Goal: Task Accomplishment & Management: Manage account settings

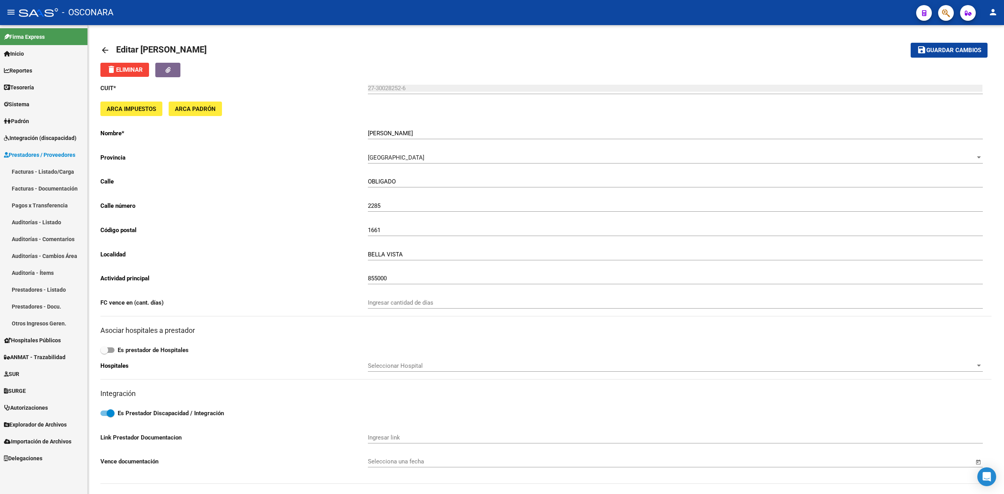
click at [50, 175] on link "Facturas - Listado/Carga" at bounding box center [43, 171] width 87 height 17
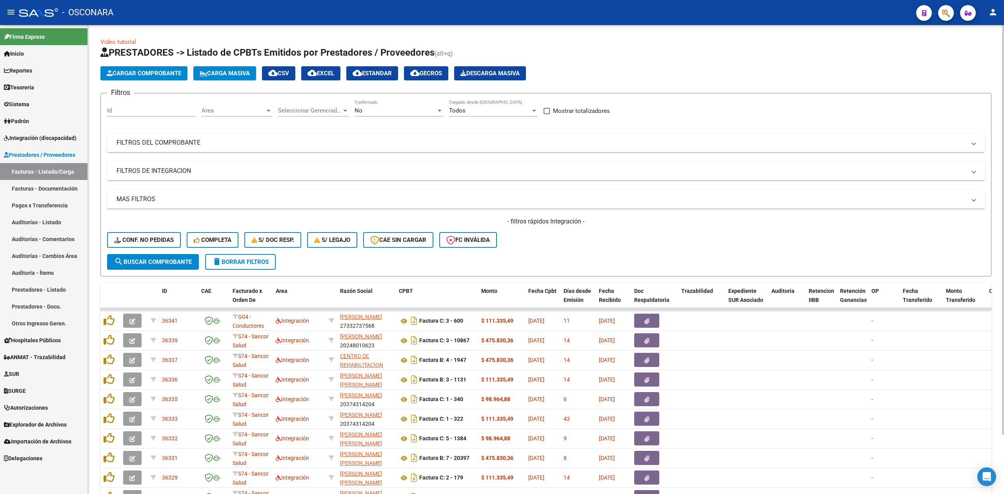
click at [603, 242] on div "- filtros rápidos Integración - Conf. no pedidas Completa S/ Doc Resp. S/ legaj…" at bounding box center [546, 235] width 878 height 37
click at [603, 241] on div "- filtros rápidos Integración - Conf. no pedidas Completa S/ Doc Resp. S/ legaj…" at bounding box center [546, 235] width 878 height 37
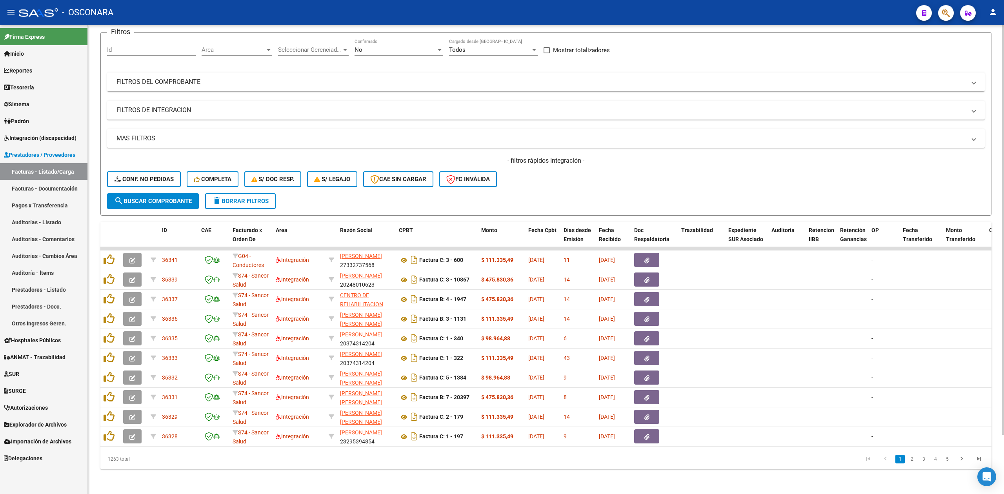
click at [529, 182] on div "- filtros rápidos Integración - Conf. no pedidas Completa S/ Doc Resp. S/ legaj…" at bounding box center [546, 174] width 878 height 37
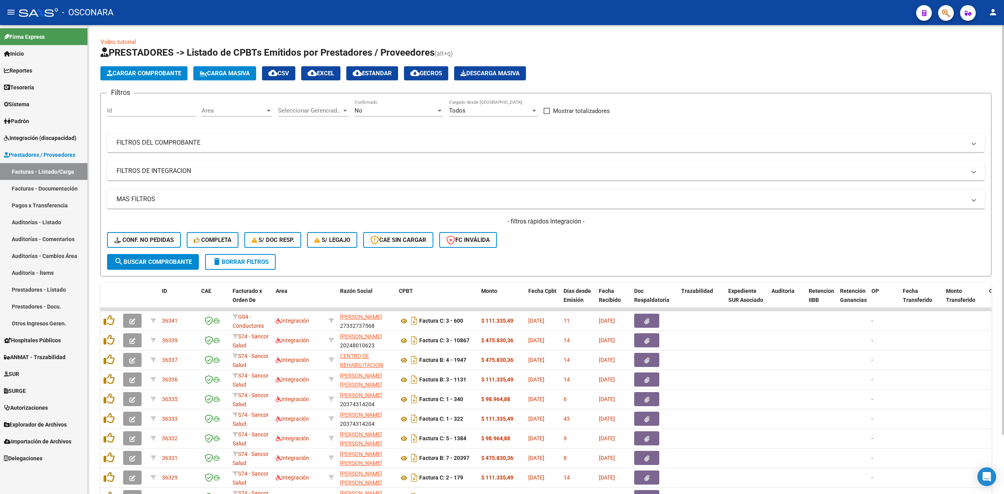
click at [587, 267] on form "Filtros Id Area Area Seleccionar Gerenciador Seleccionar Gerenciador No Confirm…" at bounding box center [545, 185] width 891 height 184
click at [533, 238] on div "- filtros rápidos Integración - Conf. no pedidas Completa S/ Doc Resp. S/ legaj…" at bounding box center [546, 235] width 878 height 37
click at [533, 235] on div "- filtros rápidos Integración - Conf. no pedidas Completa S/ Doc Resp. S/ legaj…" at bounding box center [546, 235] width 878 height 37
click at [551, 250] on div "- filtros rápidos Integración - Conf. no pedidas Completa S/ Doc Resp. S/ legaj…" at bounding box center [546, 235] width 878 height 37
click at [560, 253] on div "- filtros rápidos Integración - Conf. no pedidas Completa S/ Doc Resp. S/ legaj…" at bounding box center [546, 235] width 878 height 37
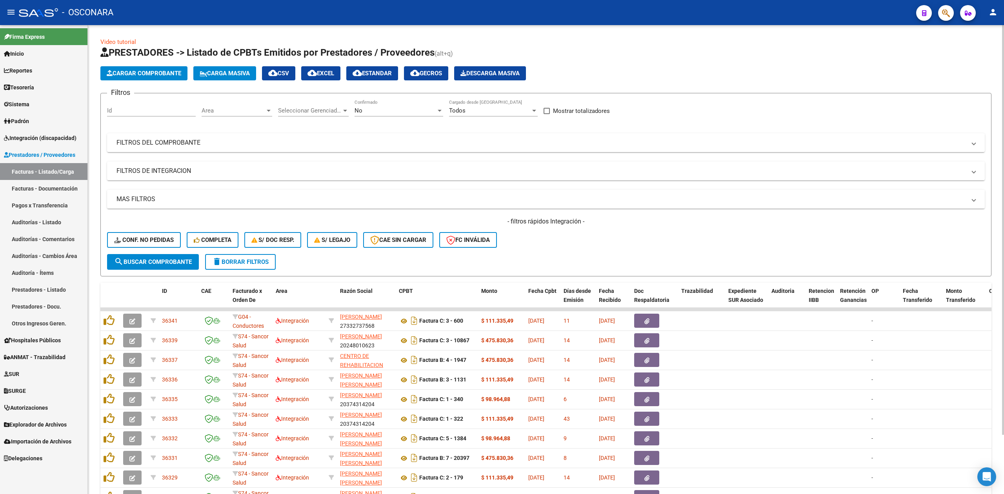
click at [489, 255] on form "Filtros Id Area Area Seleccionar Gerenciador Seleccionar Gerenciador No Confirm…" at bounding box center [545, 185] width 891 height 184
click at [598, 241] on div "- filtros rápidos Integración - Conf. no pedidas Completa S/ Doc Resp. S/ legaj…" at bounding box center [546, 235] width 878 height 37
click at [565, 243] on div "- filtros rápidos Integración - Conf. no pedidas Completa S/ Doc Resp. S/ legaj…" at bounding box center [546, 235] width 878 height 37
click at [228, 115] on div "Area Area" at bounding box center [237, 108] width 71 height 17
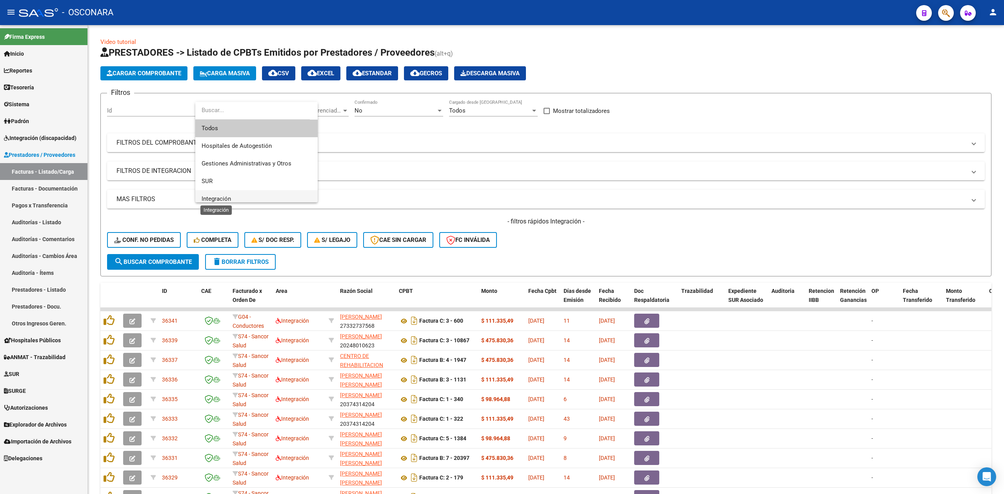
click at [217, 195] on span "Integración" at bounding box center [216, 198] width 29 height 7
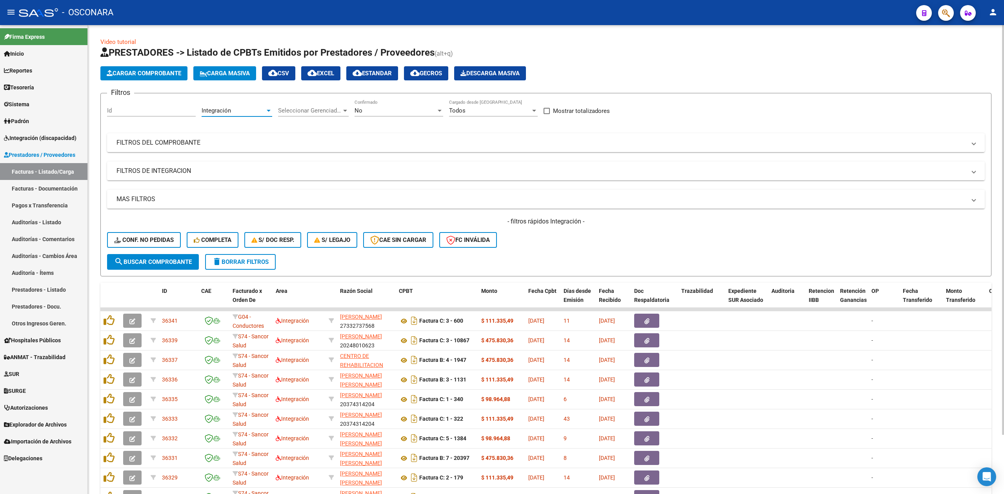
scroll to position [5, 0]
click at [553, 249] on div "- filtros rápidos Integración - Conf. no pedidas Completa S/ Doc Resp. S/ legaj…" at bounding box center [546, 235] width 878 height 37
click at [198, 261] on button "search Buscar Comprobante" at bounding box center [153, 262] width 92 height 16
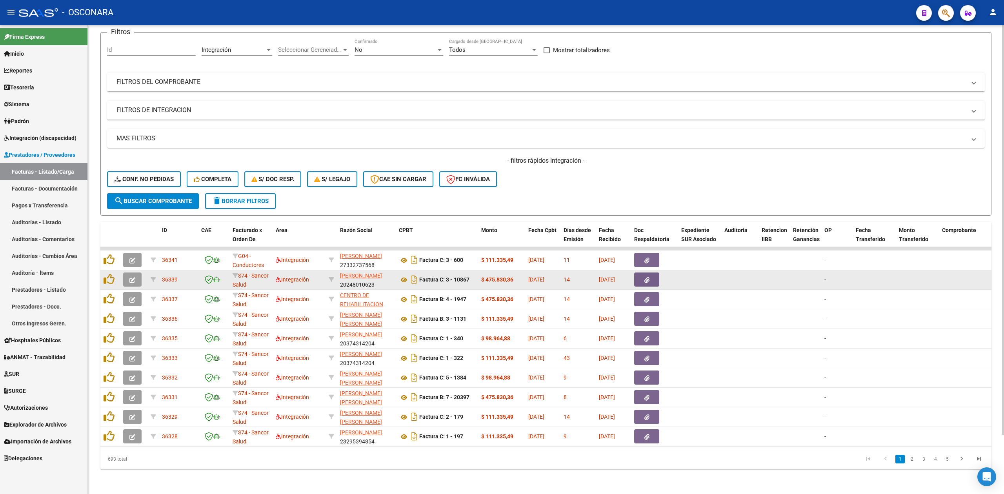
scroll to position [0, 0]
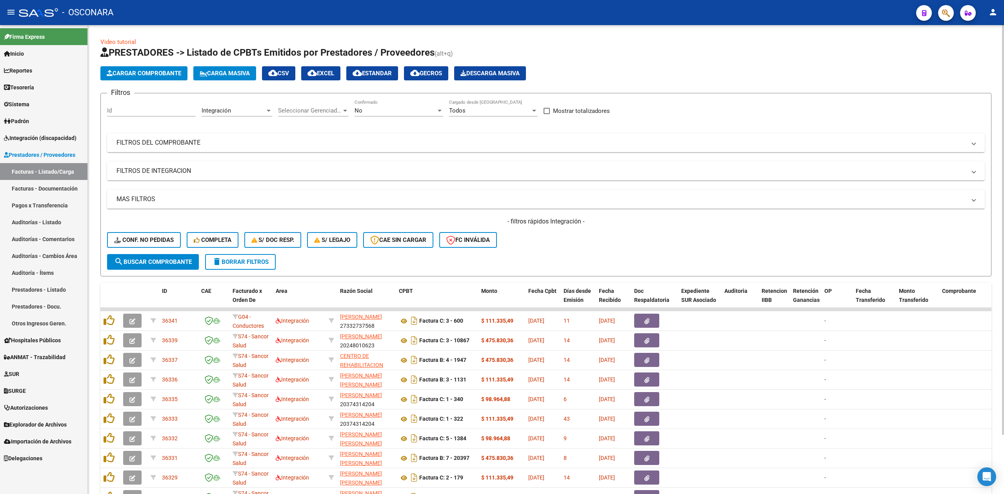
click at [386, 262] on form "Filtros Id Integración Area Seleccionar Gerenciador Seleccionar Gerenciador No …" at bounding box center [545, 185] width 891 height 184
click at [655, 243] on div "- filtros rápidos Integración - Conf. no pedidas Completa S/ Doc Resp. S/ legaj…" at bounding box center [546, 235] width 878 height 37
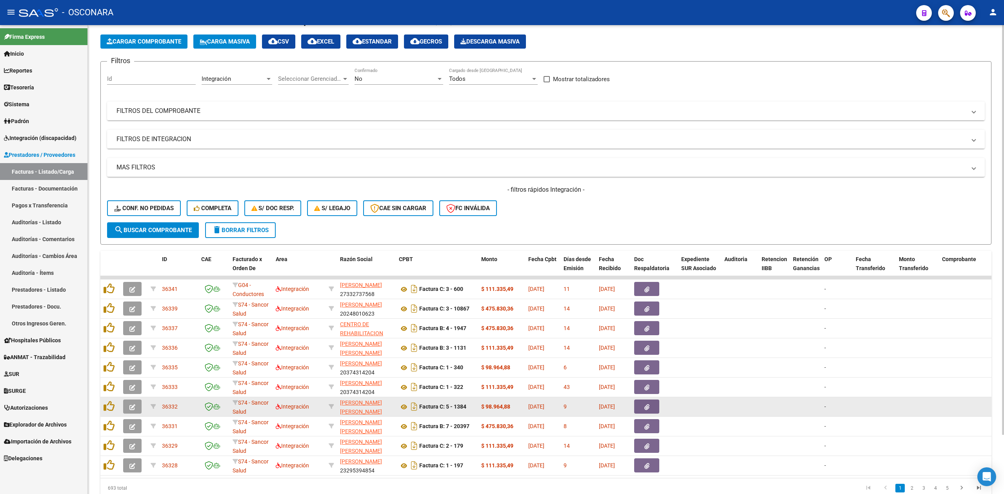
scroll to position [68, 0]
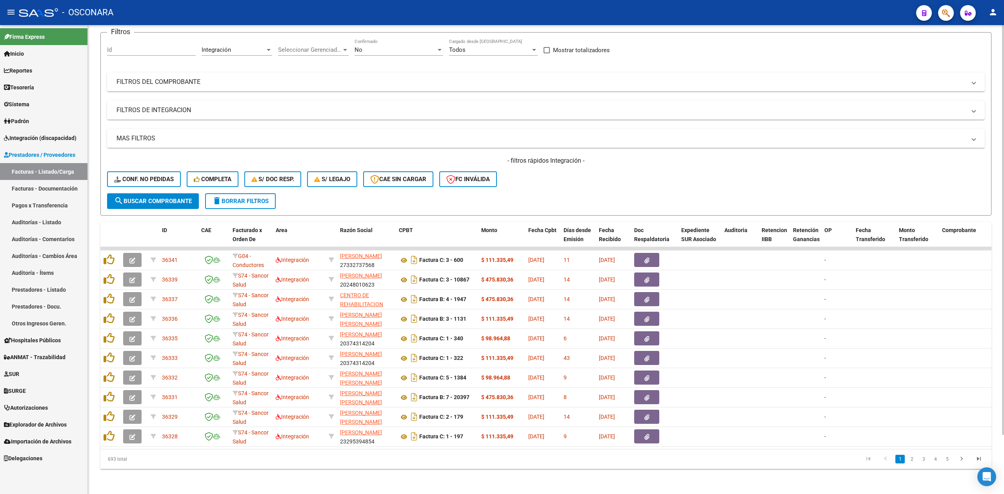
drag, startPoint x: 465, startPoint y: 441, endPoint x: 475, endPoint y: 442, distance: 10.6
click at [475, 442] on datatable-body "36341 G04 - Conductores Navales MDQ Integración [PERSON_NAME] SOL 27332737568 F…" at bounding box center [545, 348] width 891 height 202
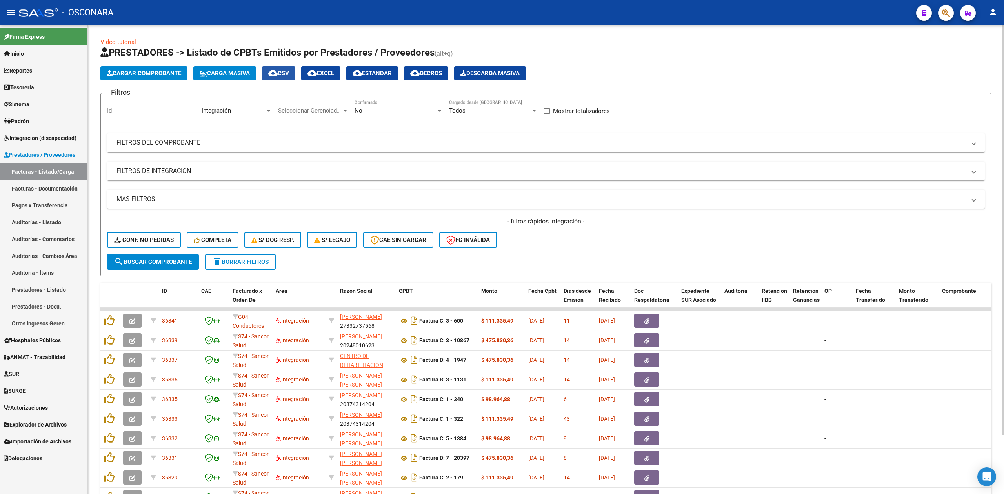
click at [283, 71] on span "cloud_download CSV" at bounding box center [278, 73] width 21 height 7
click at [267, 261] on span "delete Borrar Filtros" at bounding box center [240, 261] width 56 height 7
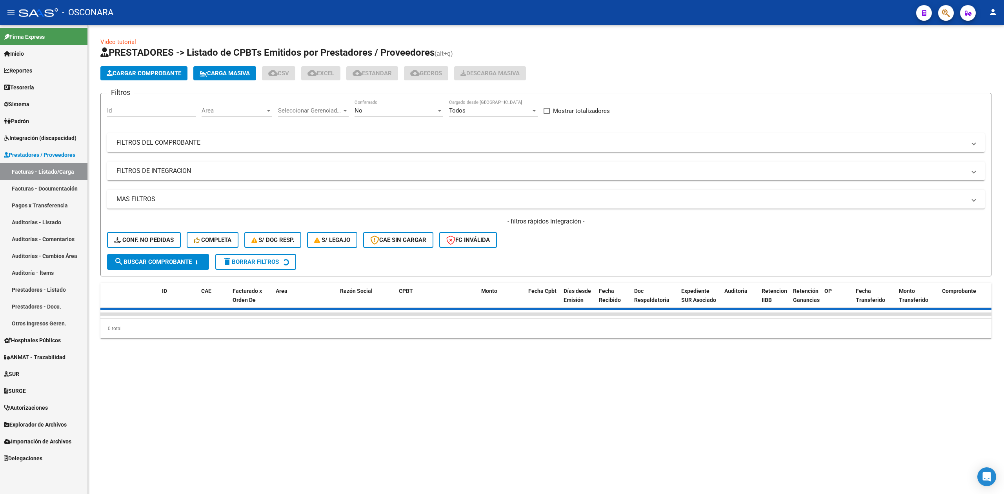
click at [422, 143] on mat-panel-title "FILTROS DEL COMPROBANTE" at bounding box center [540, 142] width 849 height 9
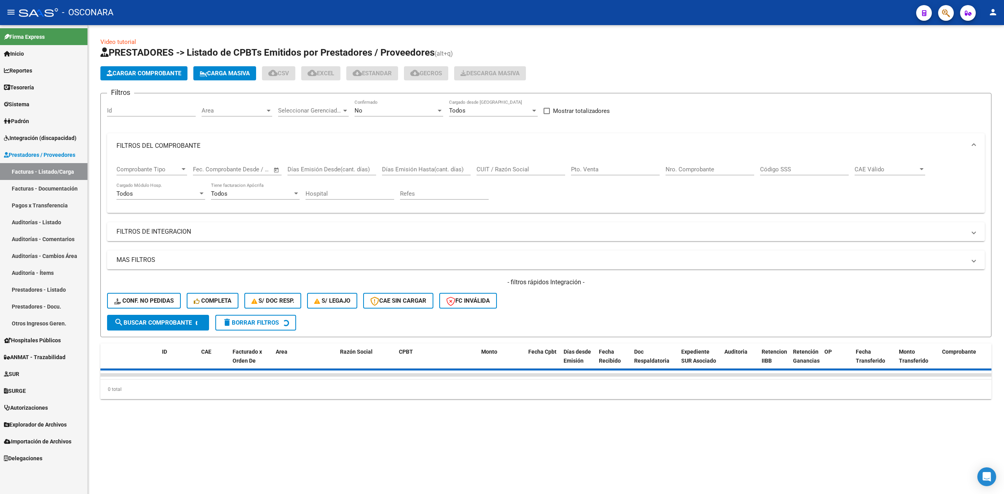
click at [495, 169] on input "CUIT / Razón Social" at bounding box center [521, 169] width 89 height 7
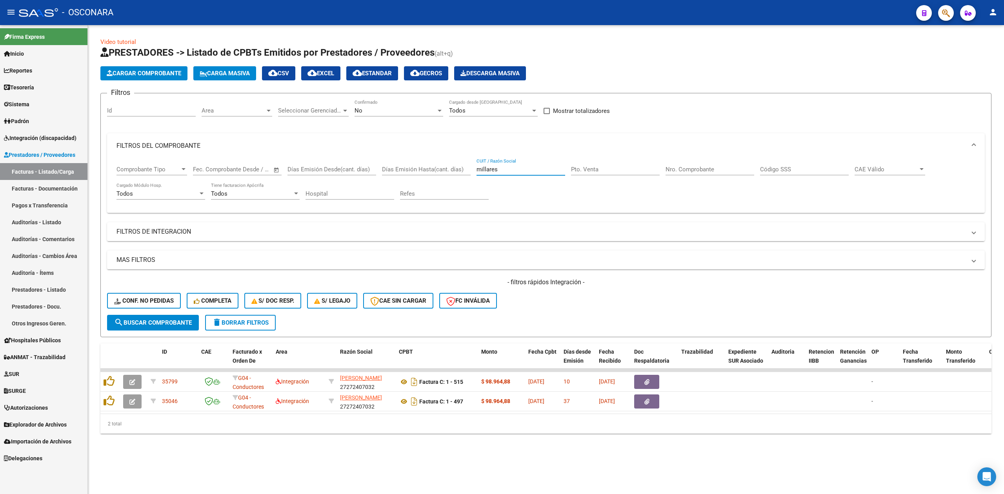
type input "millares"
click at [344, 90] on app-list-header "PRESTADORES -> Listado de CPBTs Emitidos por Prestadores / Proveedores (alt+q) …" at bounding box center [545, 191] width 891 height 291
click at [359, 106] on div "No Confirmado" at bounding box center [399, 108] width 89 height 17
click at [367, 116] on span "No" at bounding box center [393, 111] width 76 height 18
click at [368, 108] on div "No" at bounding box center [396, 110] width 82 height 7
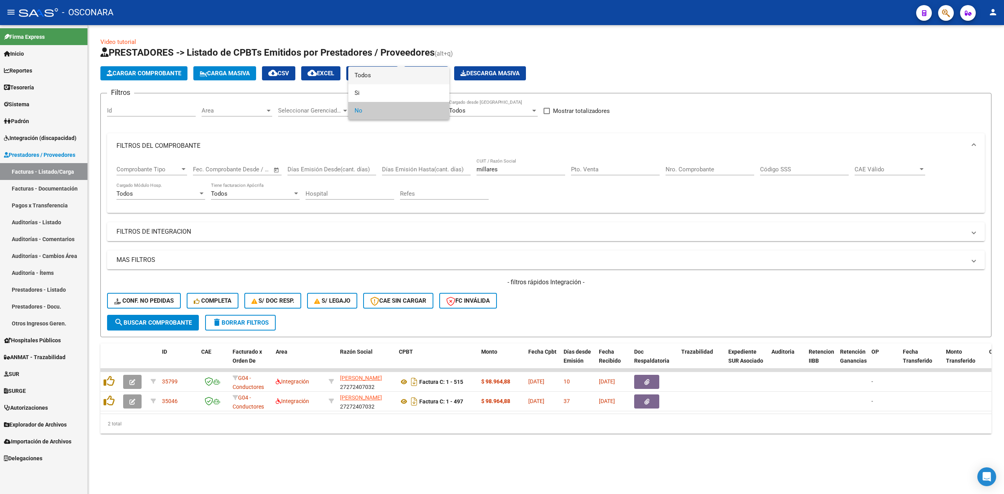
click at [367, 78] on span "Todos" at bounding box center [399, 76] width 89 height 18
click at [188, 322] on span "search Buscar Comprobante" at bounding box center [153, 322] width 78 height 7
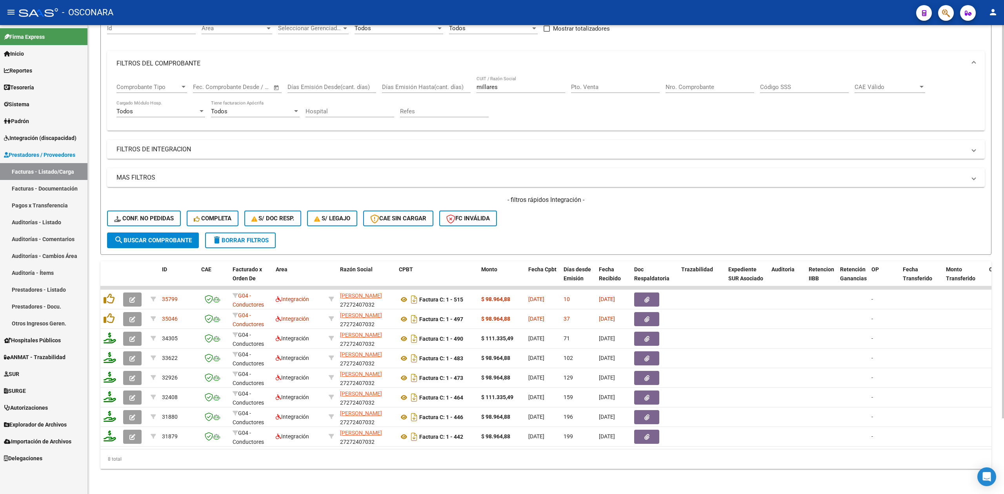
click at [612, 214] on div "- filtros rápidos Integración - Conf. no pedidas Completa S/ Doc Resp. S/ legaj…" at bounding box center [546, 214] width 878 height 37
click at [649, 214] on div "- filtros rápidos Integración - Conf. no pedidas Completa S/ Doc Resp. S/ legaj…" at bounding box center [546, 214] width 878 height 37
click at [223, 237] on span "delete Borrar Filtros" at bounding box center [240, 240] width 56 height 7
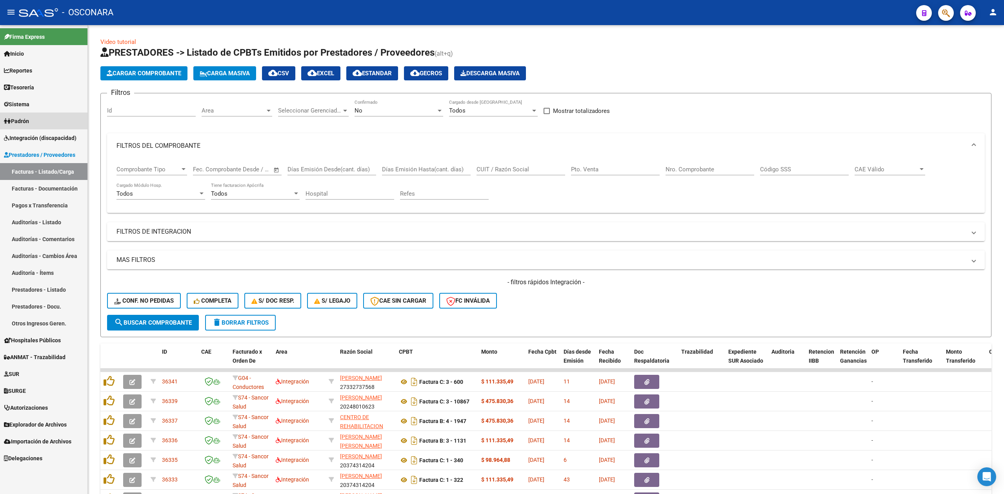
click at [51, 128] on link "Padrón" at bounding box center [43, 121] width 87 height 17
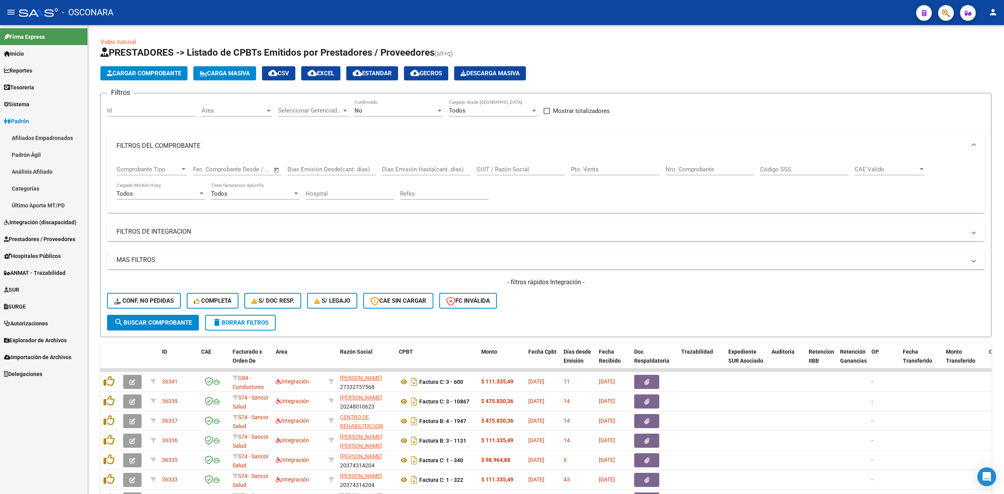
click at [44, 222] on span "Integración (discapacidad)" at bounding box center [40, 222] width 73 height 9
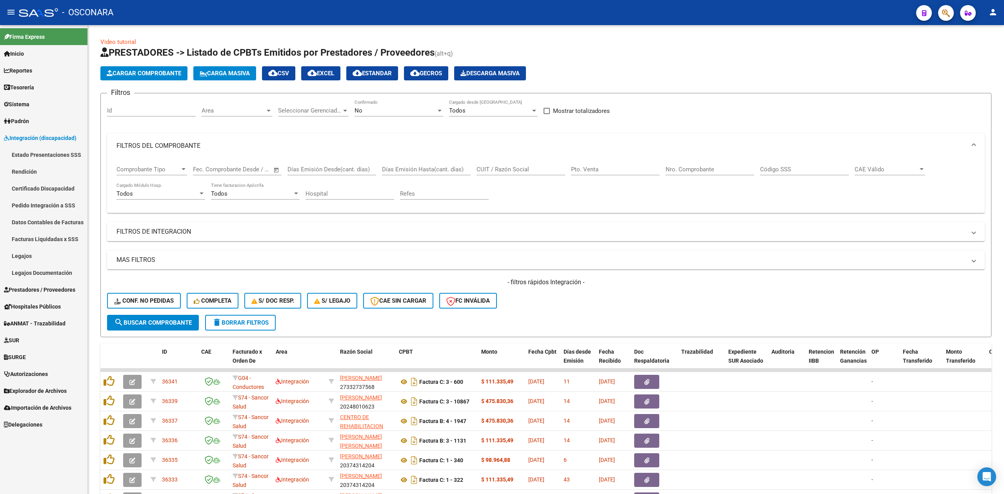
click at [46, 201] on link "Pedido Integración a SSS" at bounding box center [43, 205] width 87 height 17
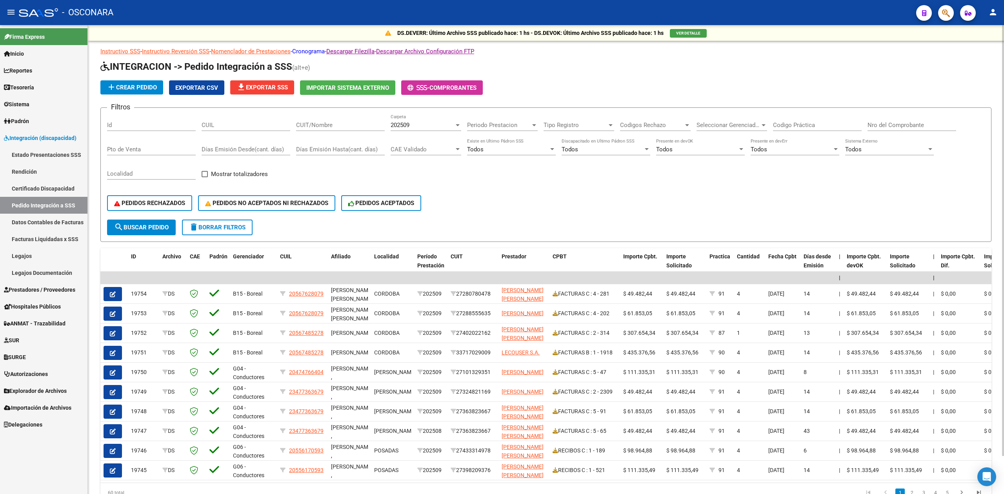
click at [320, 51] on link "Cronograma" at bounding box center [308, 51] width 33 height 7
click at [739, 203] on div "PEDIDOS RECHAZADOS PEDIDOS NO ACEPTADOS NI RECHAZADOS PEDIDOS ACEPTADOS" at bounding box center [546, 203] width 878 height 33
click at [40, 286] on span "Prestadores / Proveedores" at bounding box center [39, 290] width 71 height 9
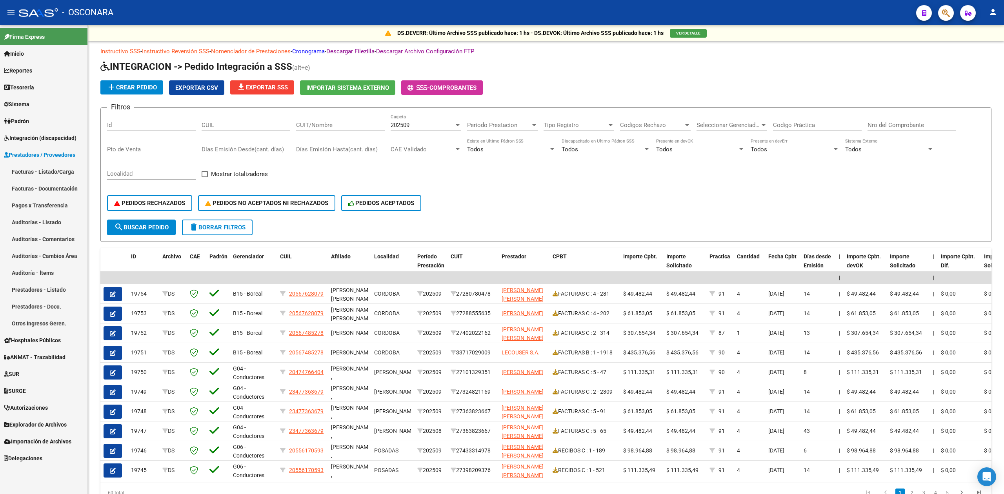
click at [35, 162] on link "Prestadores / Proveedores" at bounding box center [43, 154] width 87 height 17
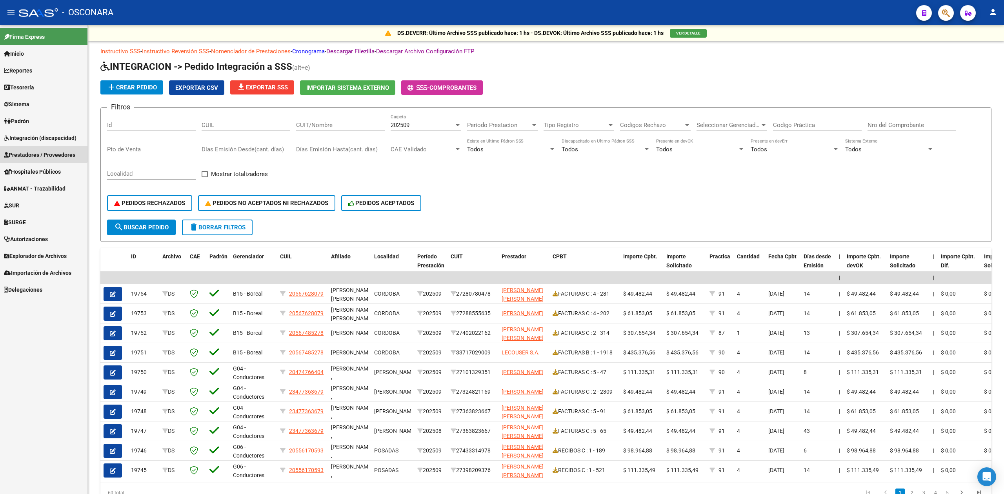
click at [41, 151] on span "Prestadores / Proveedores" at bounding box center [39, 155] width 71 height 9
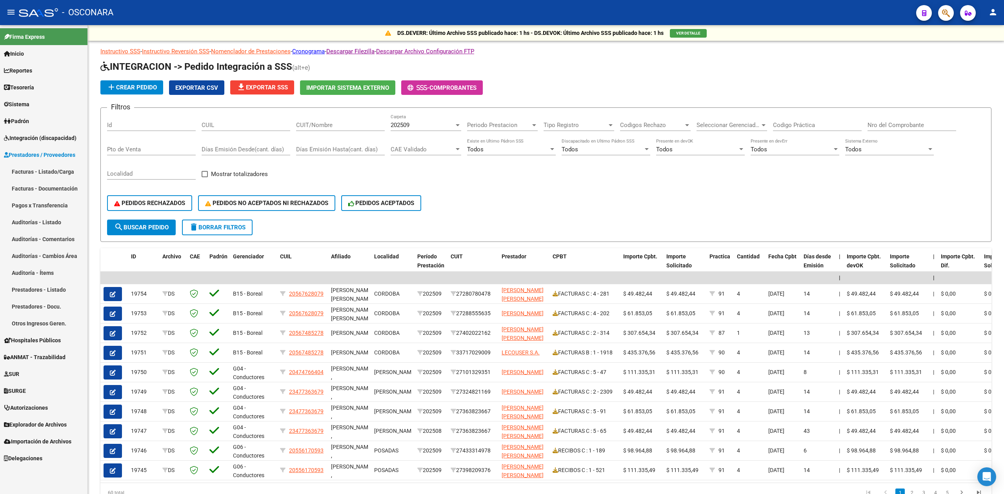
click at [39, 168] on link "Facturas - Listado/Carga" at bounding box center [43, 171] width 87 height 17
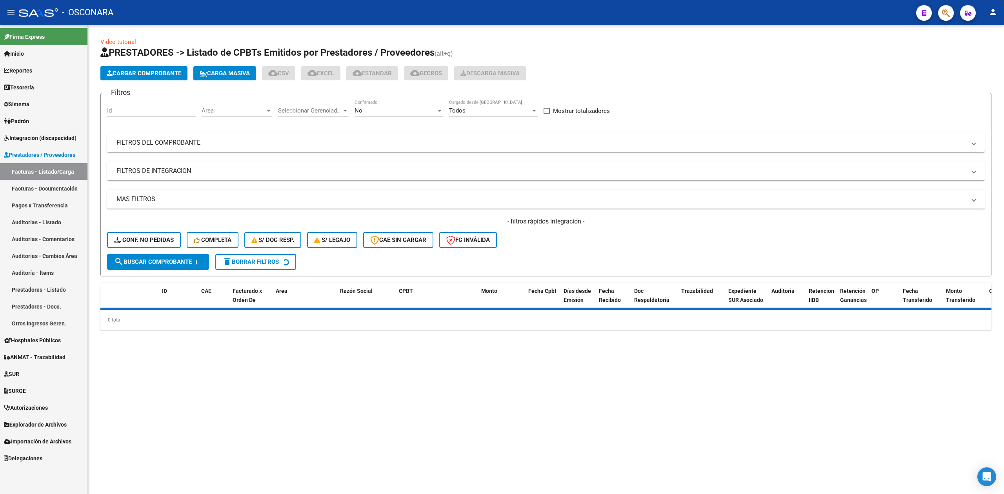
click at [364, 110] on div "No" at bounding box center [396, 110] width 82 height 7
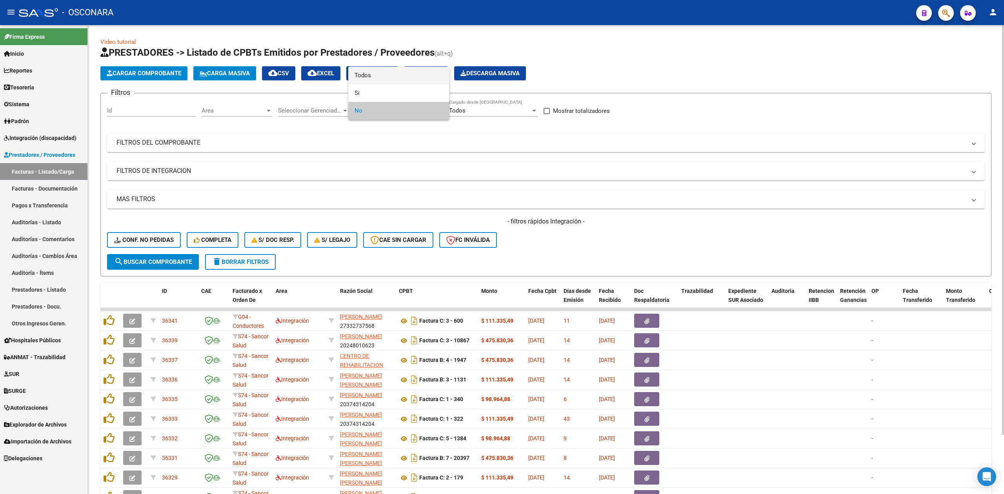
click at [365, 78] on span "Todos" at bounding box center [399, 76] width 89 height 18
click at [159, 109] on input "Id" at bounding box center [151, 110] width 89 height 7
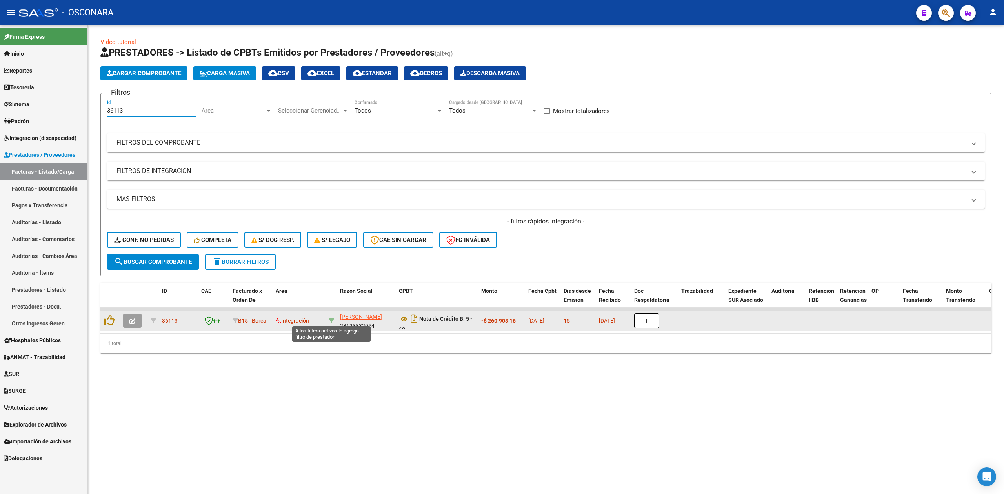
type input "36113"
click at [333, 319] on icon at bounding box center [331, 320] width 5 height 5
type input "23123332954"
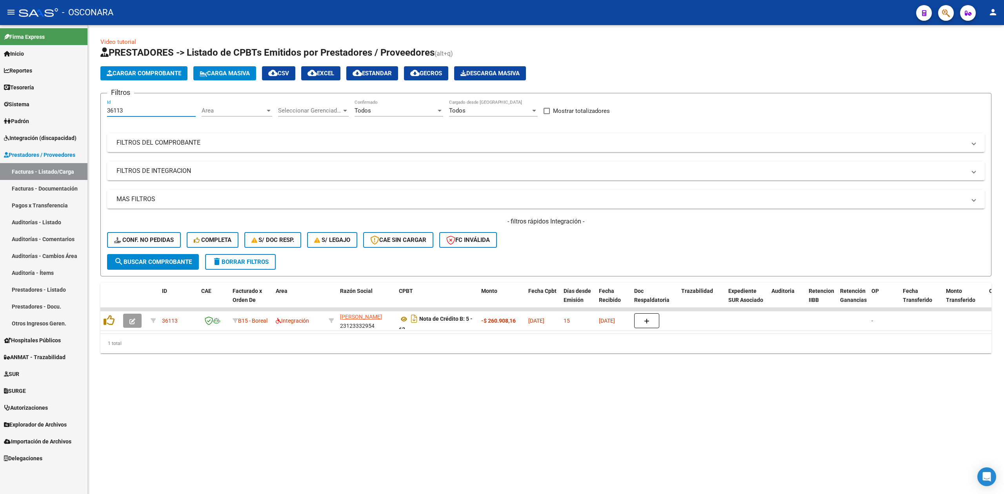
drag, startPoint x: 140, startPoint y: 110, endPoint x: 62, endPoint y: 122, distance: 78.5
click at [62, 122] on mat-sidenav-container "Firma Express Inicio Calendario SSS Instructivos Contacto OS Reportes Ingresos …" at bounding box center [502, 259] width 1004 height 469
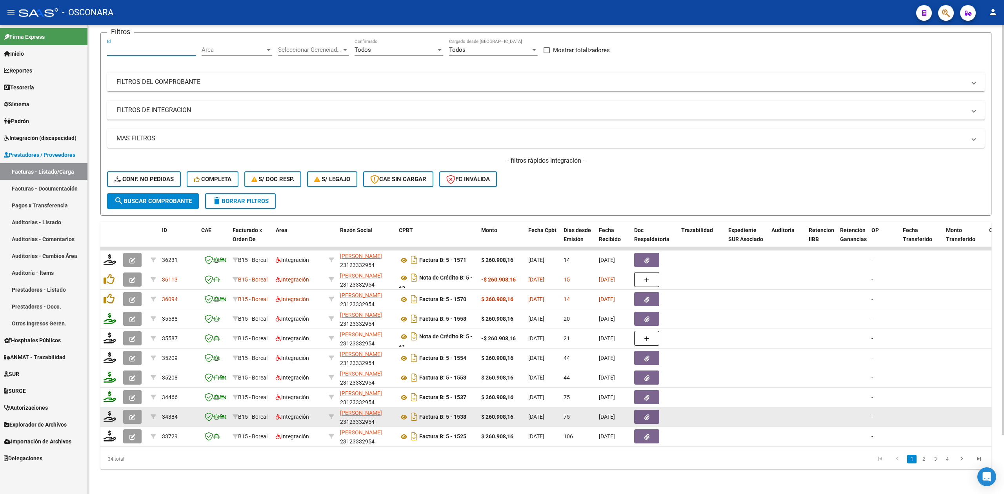
click at [136, 410] on button "button" at bounding box center [132, 417] width 18 height 14
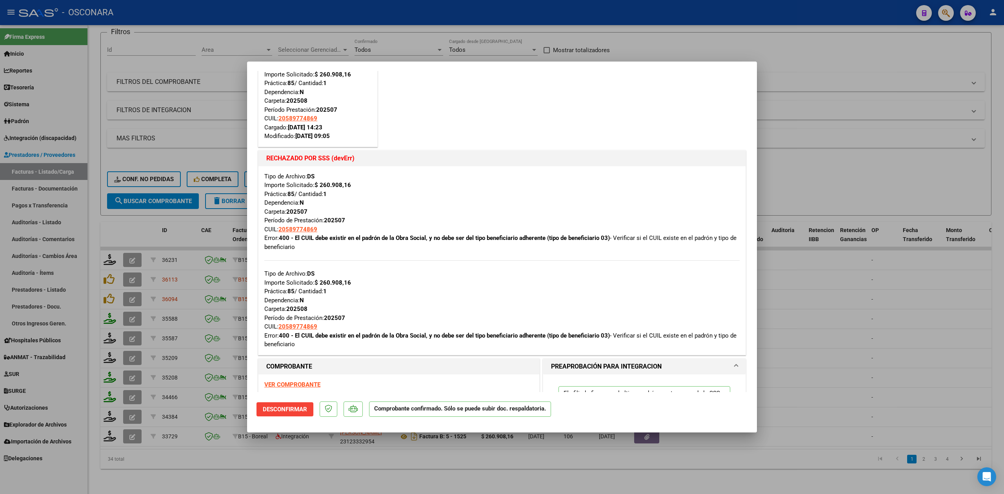
scroll to position [157, 0]
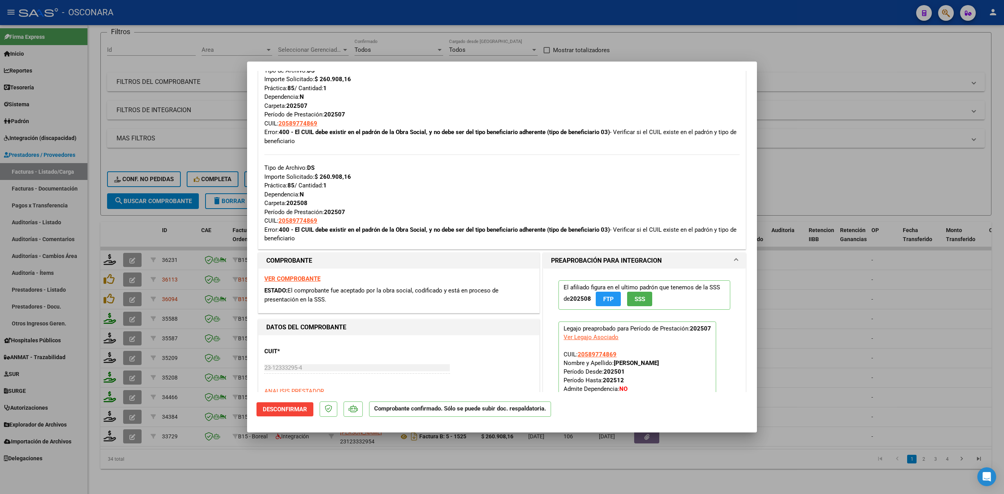
click at [348, 471] on div at bounding box center [502, 247] width 1004 height 494
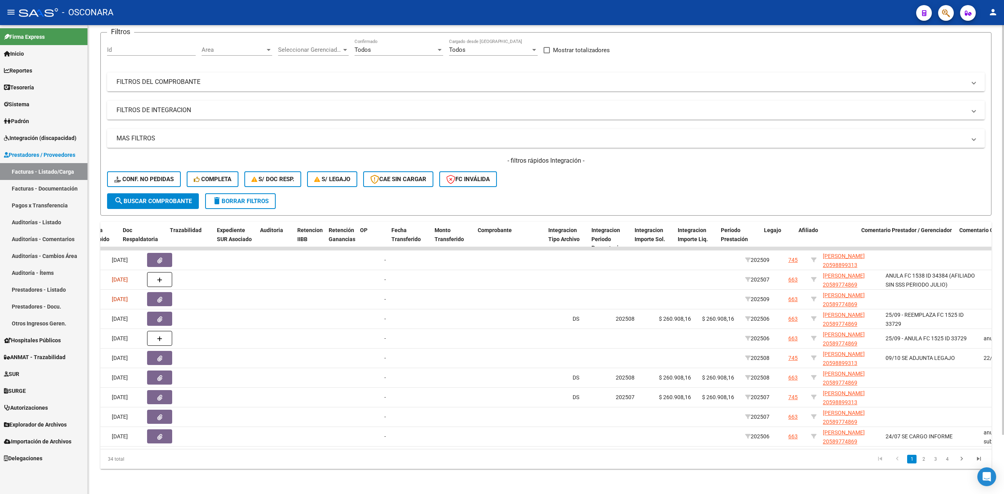
scroll to position [0, 555]
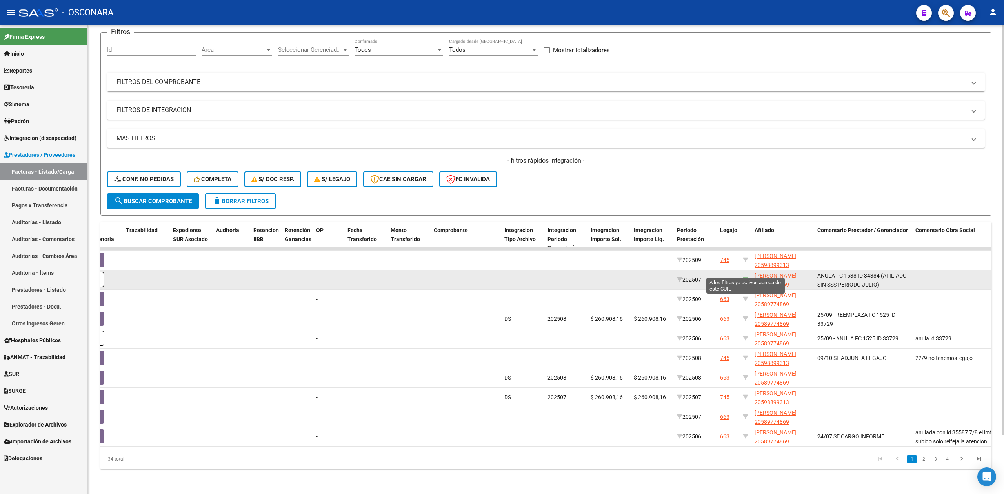
click at [746, 277] on icon at bounding box center [745, 279] width 5 height 5
type input "20589774869"
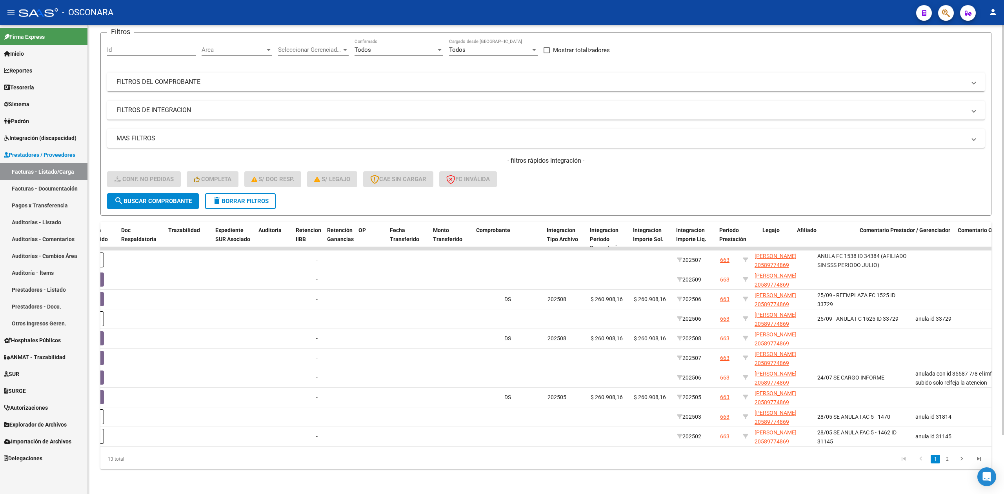
scroll to position [0, 0]
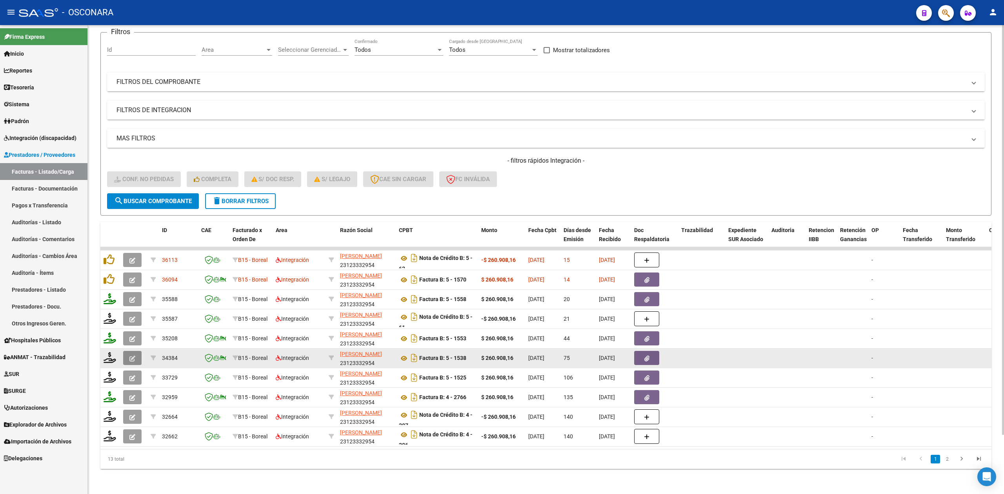
click at [133, 356] on icon "button" at bounding box center [132, 359] width 6 height 6
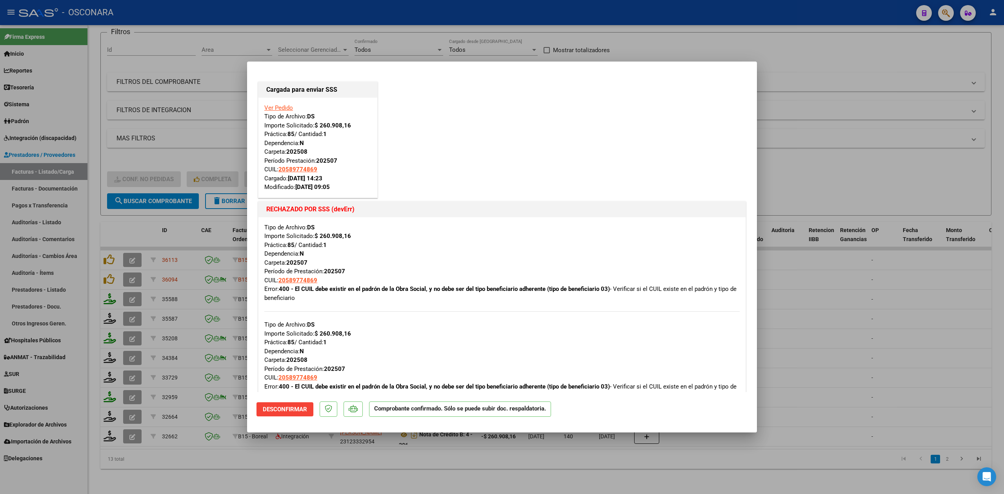
scroll to position [209, 0]
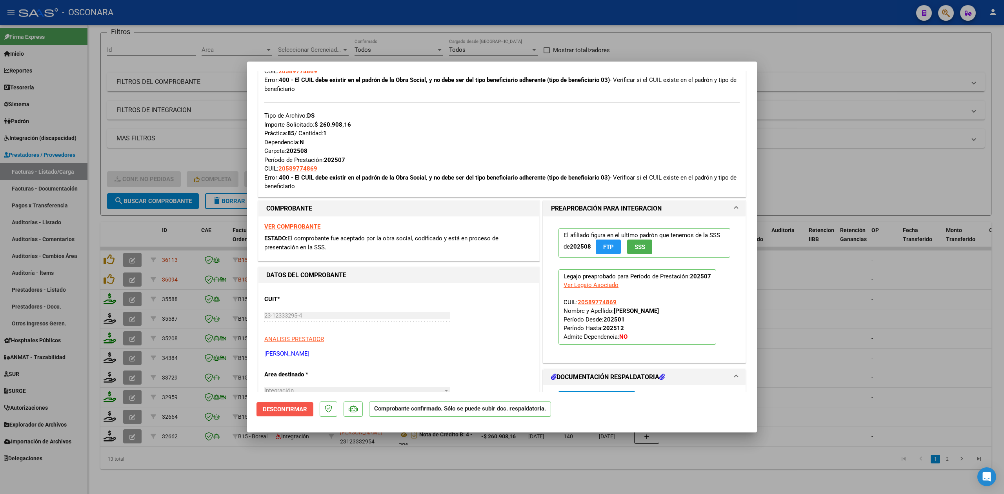
click at [304, 408] on span "Desconfirmar" at bounding box center [285, 409] width 44 height 7
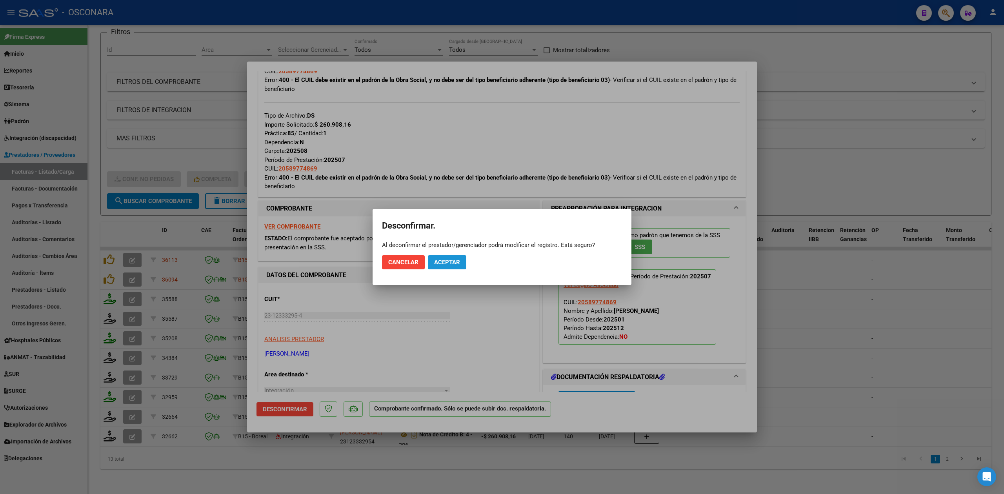
click at [456, 261] on span "Aceptar" at bounding box center [447, 262] width 26 height 7
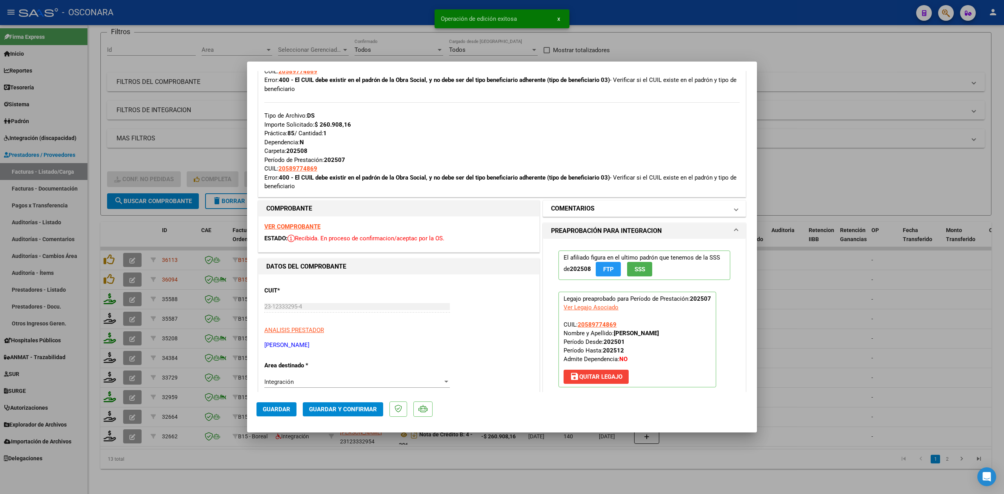
click at [561, 210] on h1 "COMENTARIOS" at bounding box center [573, 208] width 44 height 9
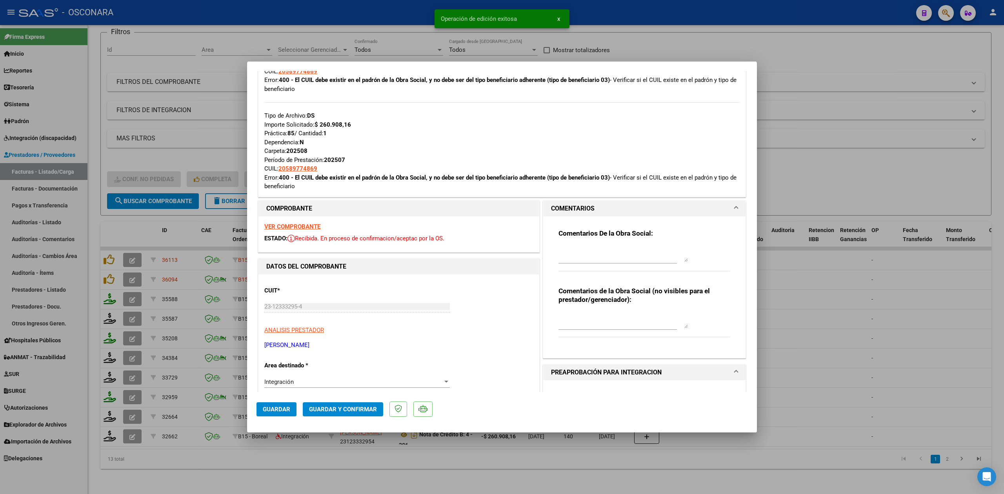
click at [573, 249] on textarea at bounding box center [622, 254] width 129 height 16
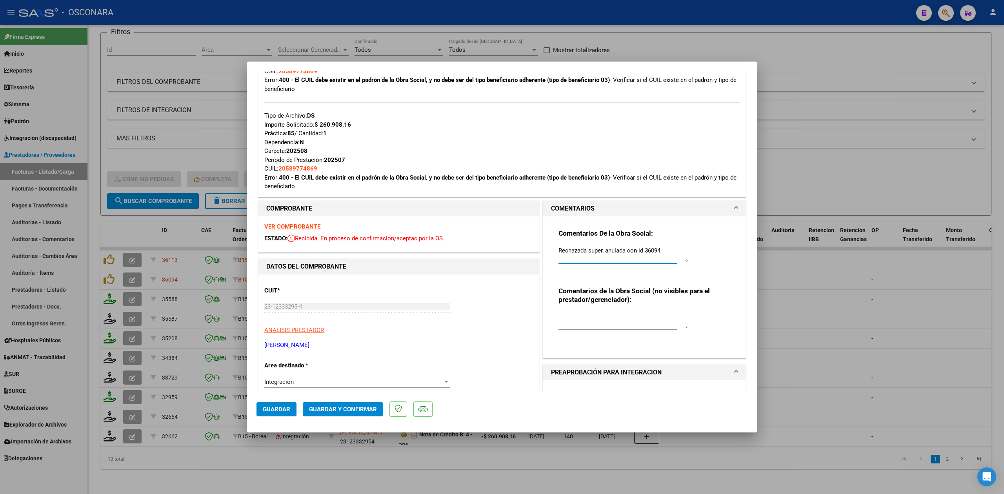
type textarea "Rechazada super, anulada con id 36094"
click at [281, 409] on span "Guardar" at bounding box center [276, 409] width 27 height 7
click at [317, 486] on div at bounding box center [502, 247] width 1004 height 494
type input "$ 0,00"
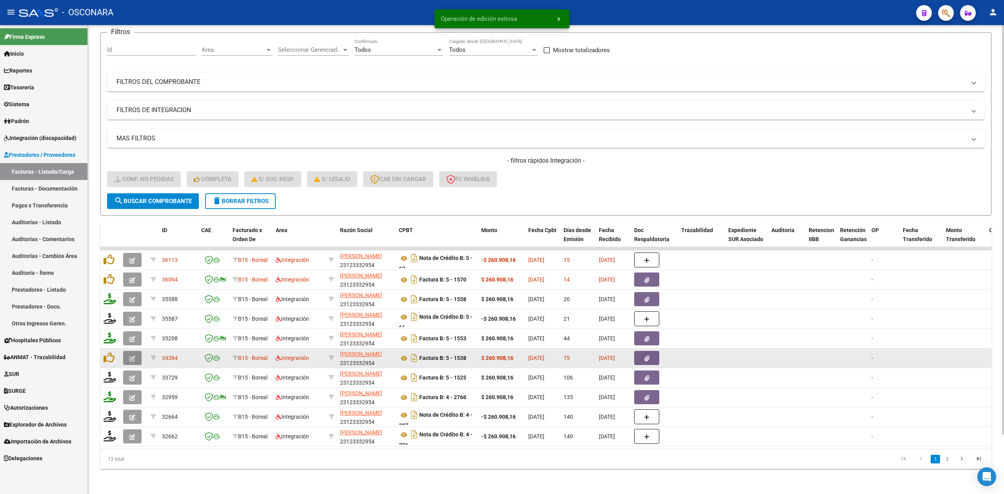
click at [131, 355] on span "button" at bounding box center [132, 358] width 6 height 7
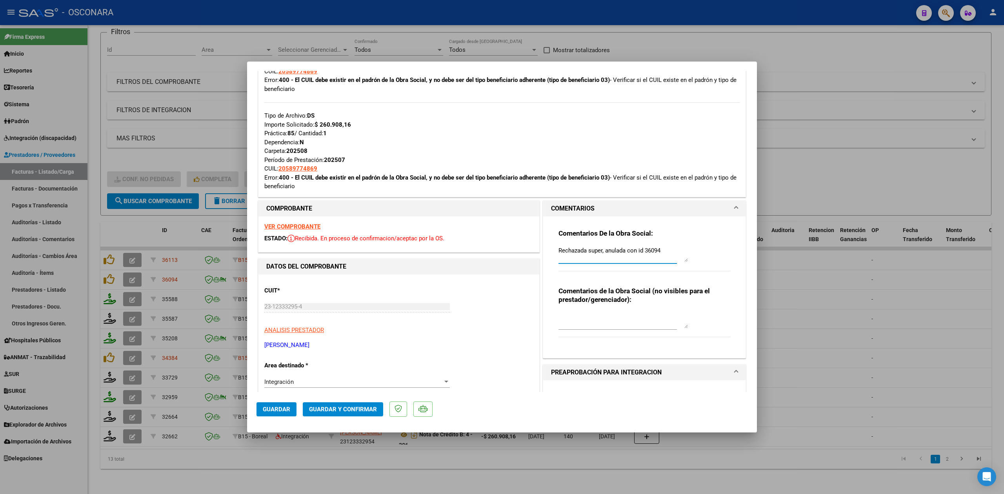
drag, startPoint x: 667, startPoint y: 253, endPoint x: 641, endPoint y: 249, distance: 26.1
click at [641, 249] on textarea "Rechazada super, anulada con id 36094" at bounding box center [622, 254] width 129 height 16
type textarea "Rechazada super, anulada con id 36113"
click at [275, 408] on span "Guardar" at bounding box center [276, 409] width 27 height 7
click at [300, 469] on div at bounding box center [502, 247] width 1004 height 494
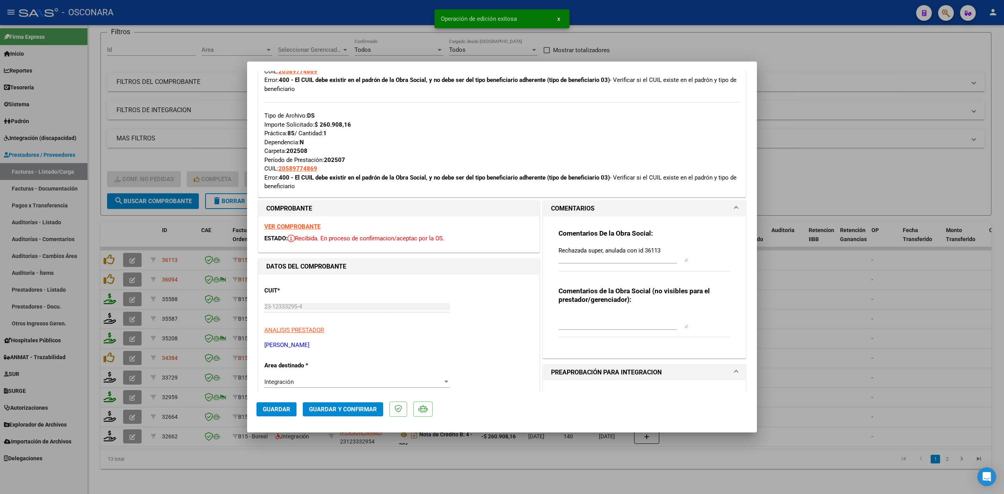
type input "$ 0,00"
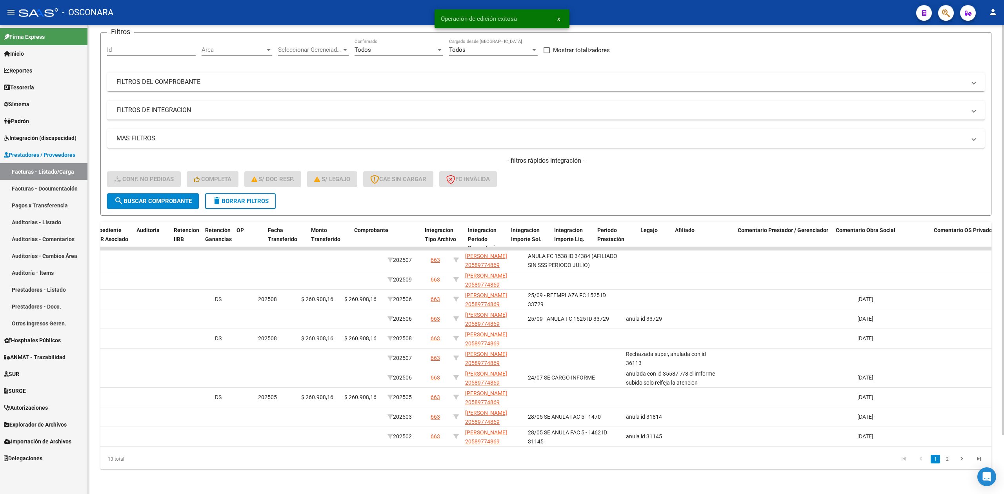
scroll to position [0, 0]
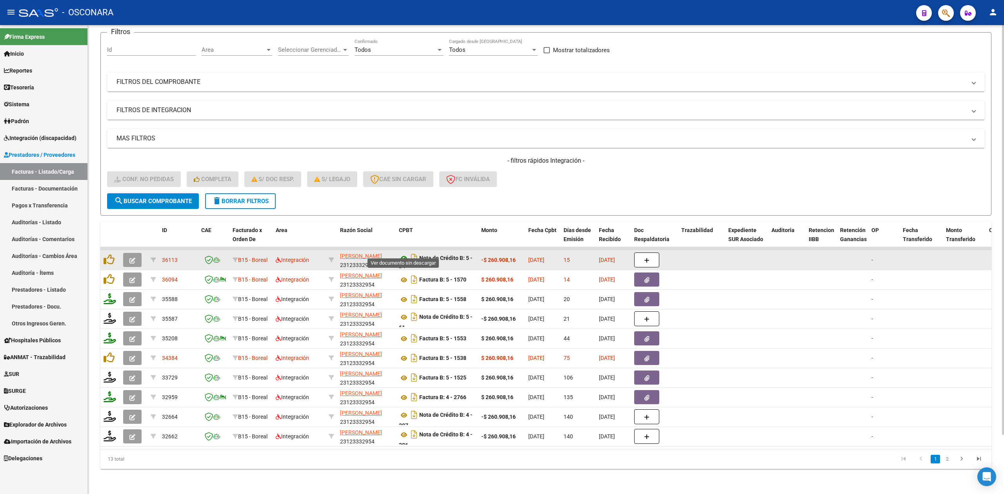
click at [407, 254] on icon at bounding box center [404, 258] width 10 height 9
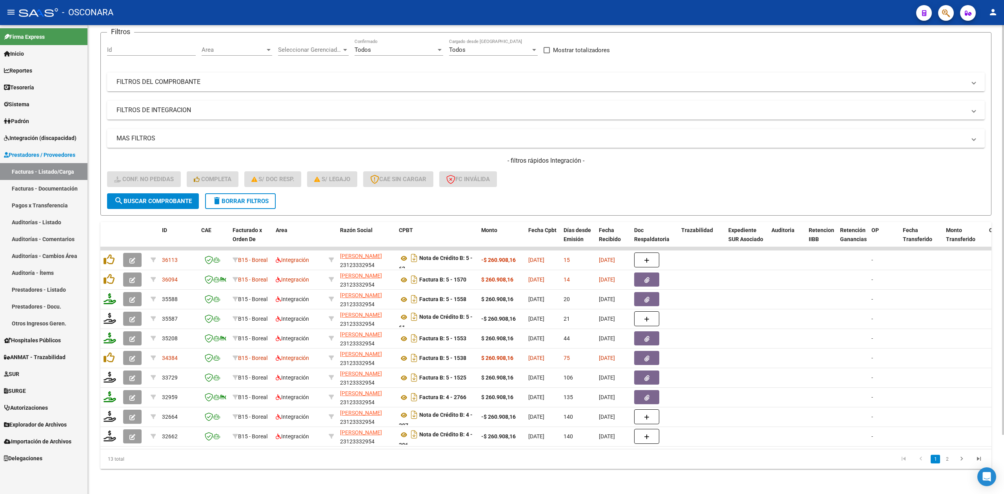
click at [553, 189] on form "Filtros Id Area Area Seleccionar Gerenciador Seleccionar Gerenciador Todos Conf…" at bounding box center [545, 124] width 891 height 184
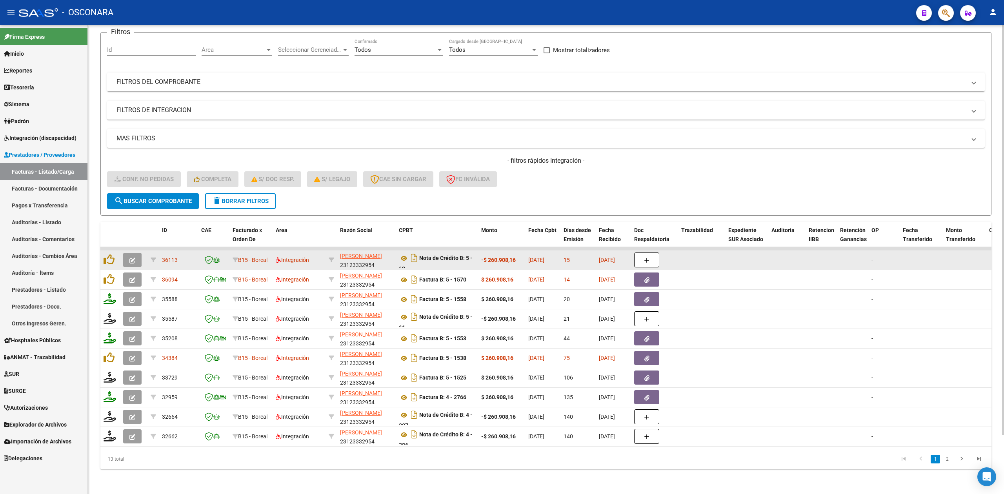
click at [127, 253] on button "button" at bounding box center [132, 260] width 18 height 14
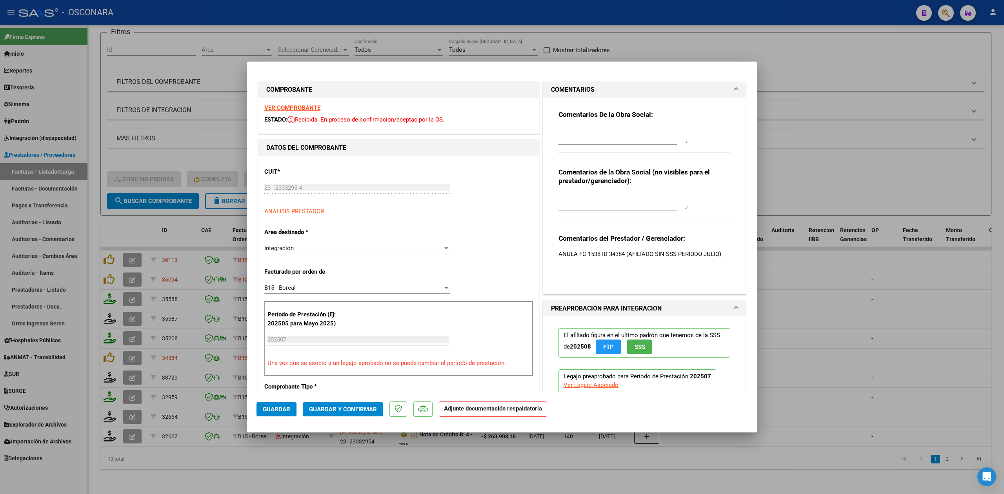
click at [591, 134] on textarea at bounding box center [622, 135] width 129 height 16
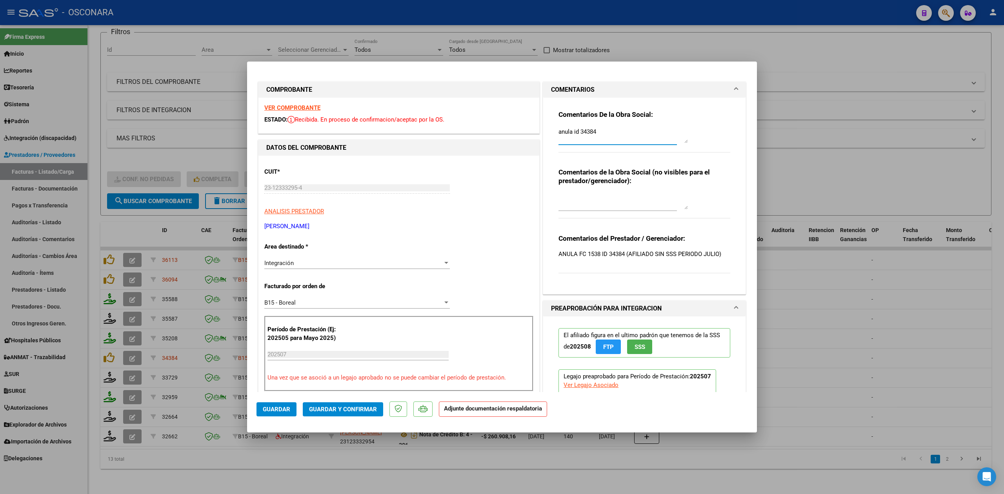
type textarea "anula id 34384"
click at [274, 413] on button "Guardar" at bounding box center [276, 409] width 40 height 14
click at [264, 482] on div at bounding box center [502, 247] width 1004 height 494
type input "$ 0,00"
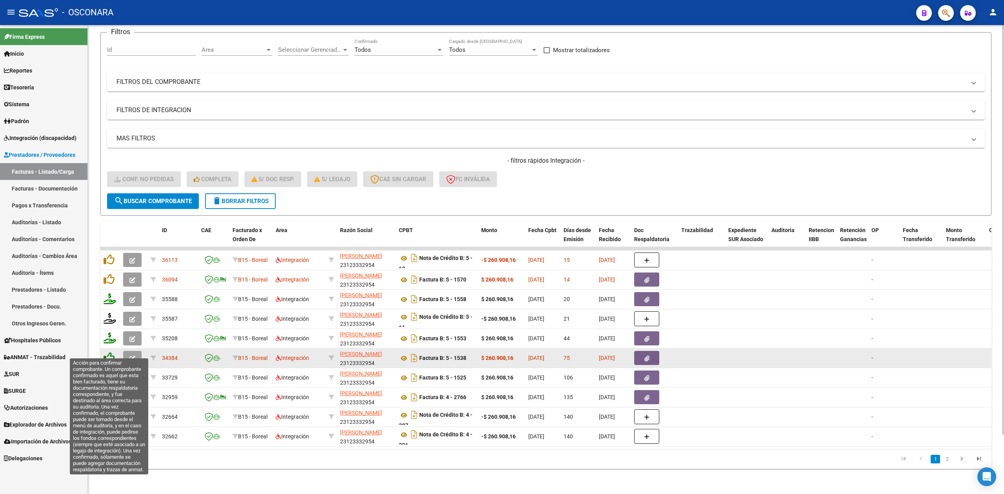
click at [107, 352] on icon at bounding box center [109, 357] width 11 height 11
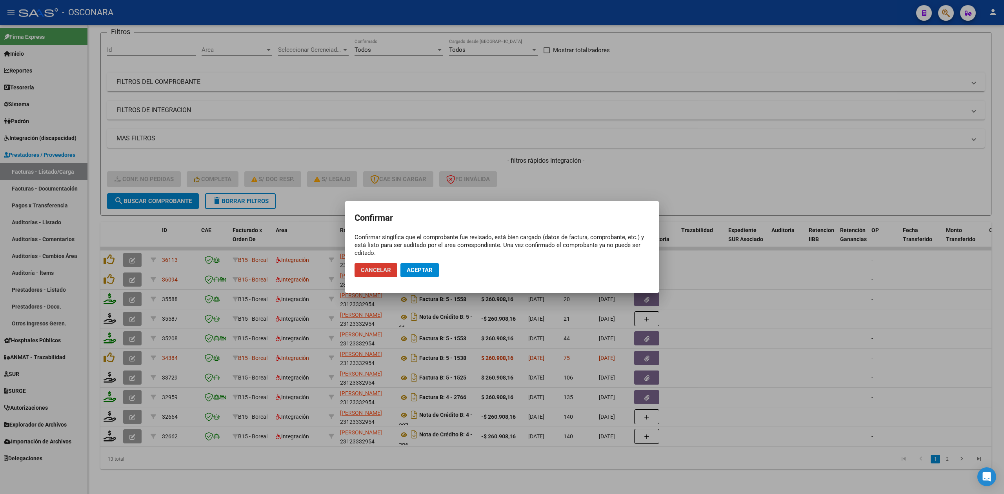
click at [417, 267] on span "Aceptar" at bounding box center [420, 270] width 26 height 7
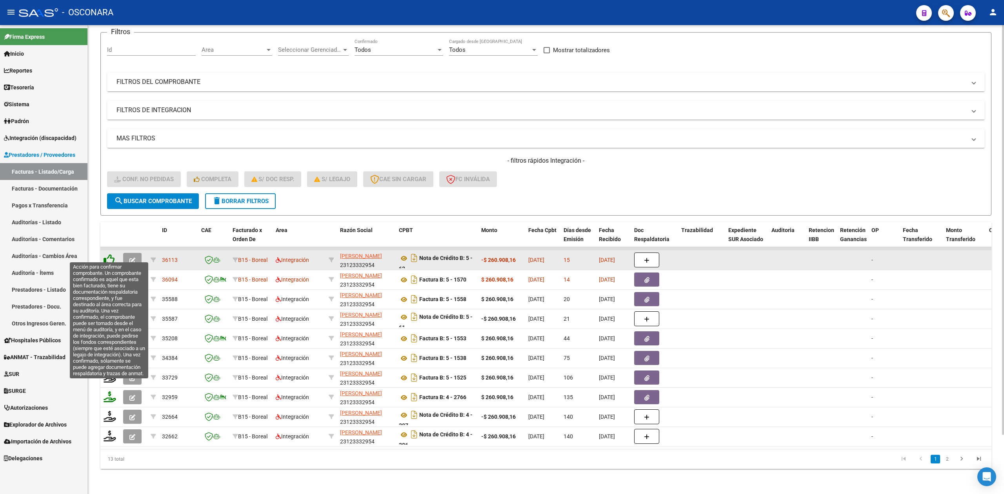
click at [108, 254] on icon at bounding box center [109, 259] width 11 height 11
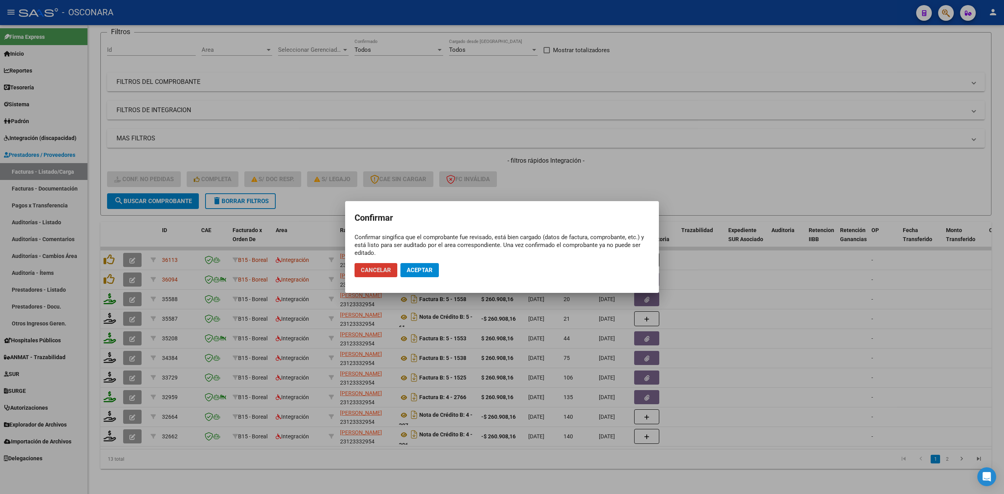
click at [410, 266] on button "Aceptar" at bounding box center [419, 270] width 38 height 14
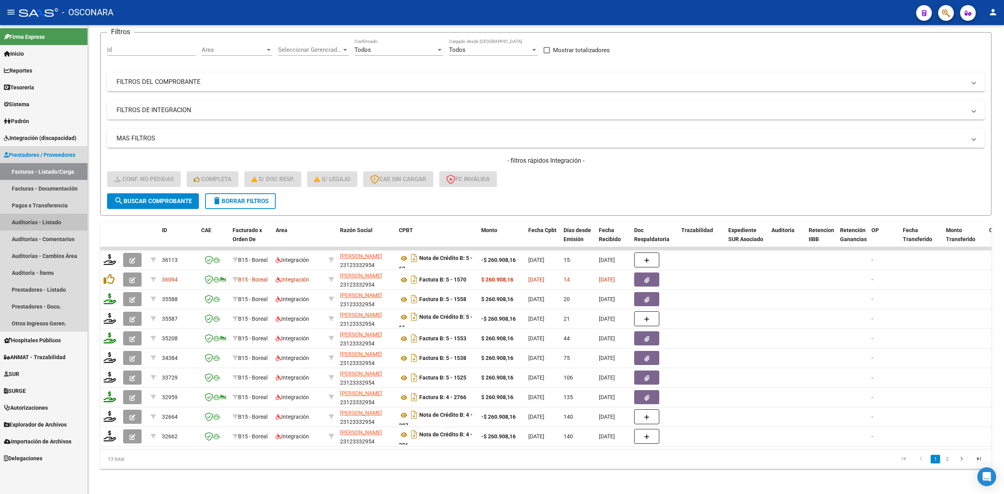
click at [32, 224] on link "Auditorías - Listado" at bounding box center [43, 222] width 87 height 17
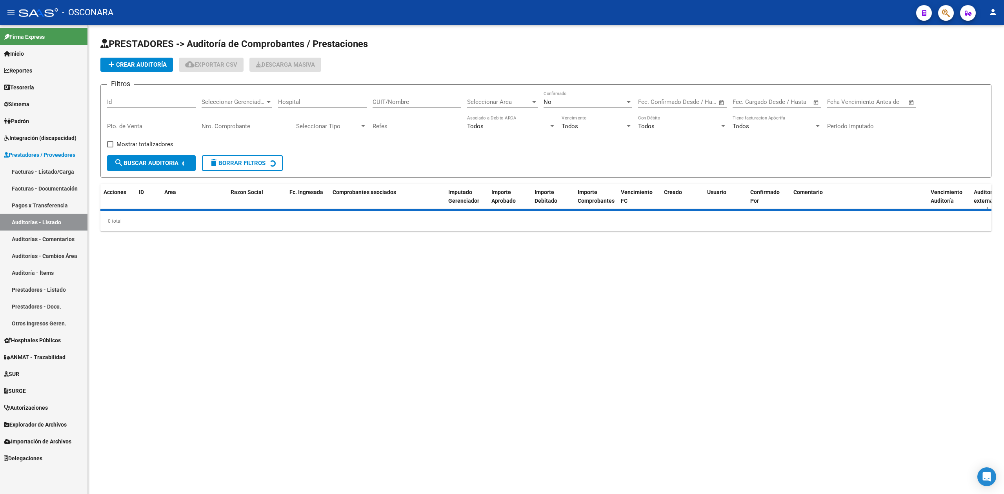
click at [155, 60] on button "add Crear Auditoría" at bounding box center [136, 65] width 73 height 14
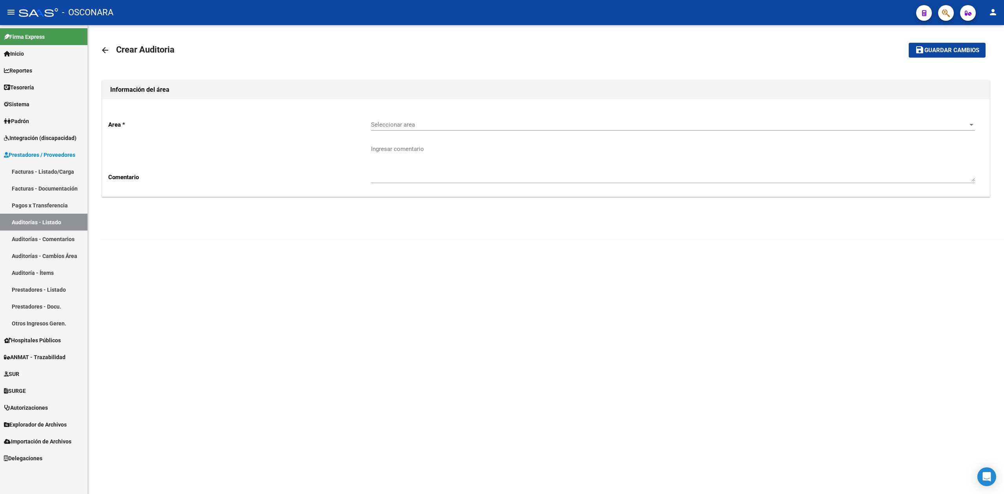
click at [407, 118] on div "Seleccionar area Seleccionar area" at bounding box center [673, 122] width 604 height 17
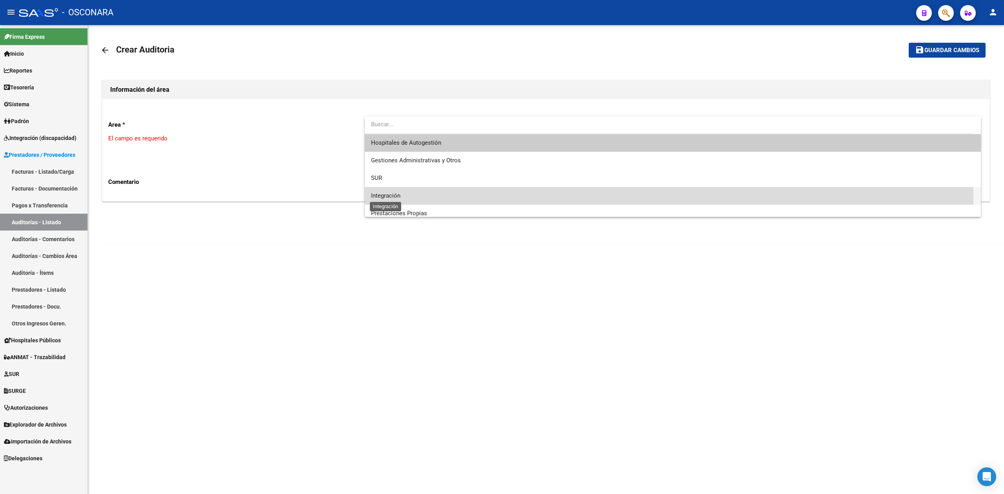
click at [400, 198] on span "Integración" at bounding box center [385, 195] width 29 height 7
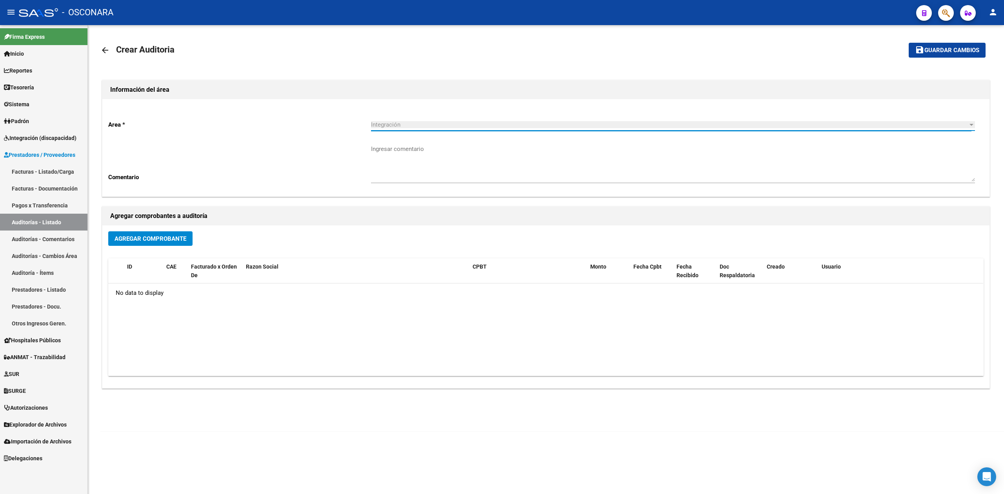
click at [149, 242] on span "Agregar Comprobante" at bounding box center [151, 238] width 72 height 7
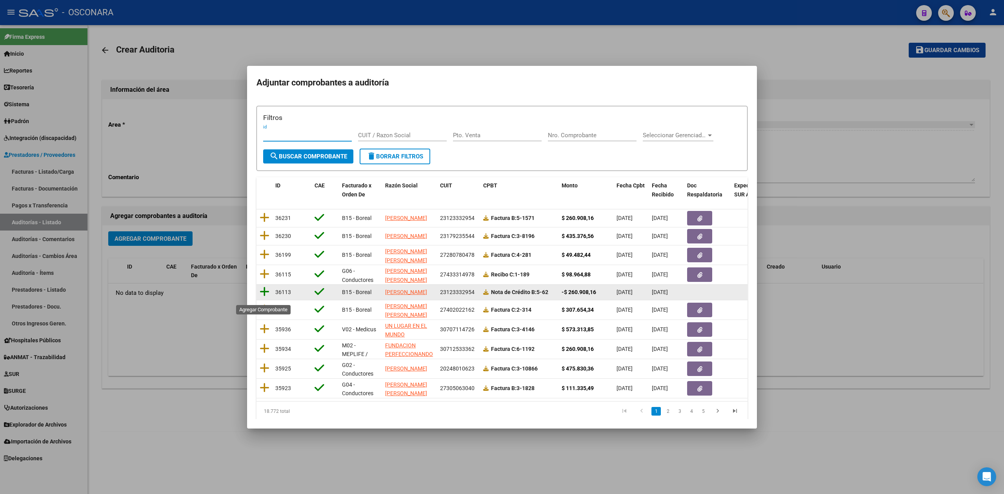
click at [261, 292] on icon at bounding box center [265, 291] width 10 height 11
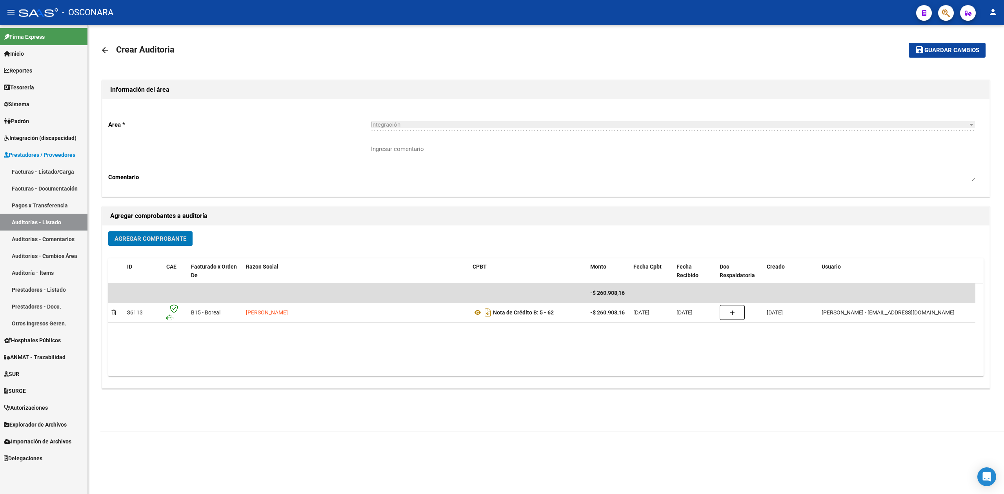
click at [173, 235] on span "Agregar Comprobante" at bounding box center [151, 238] width 72 height 7
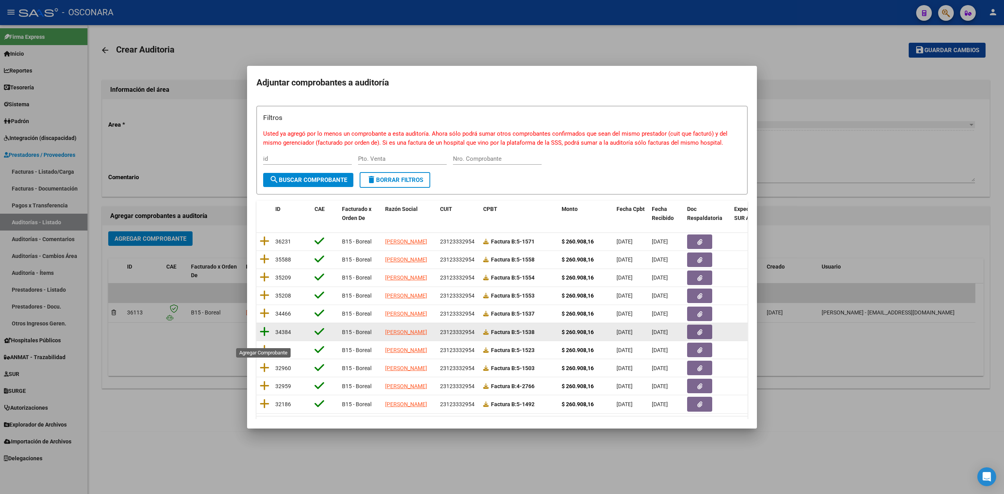
click at [262, 337] on icon at bounding box center [265, 331] width 10 height 11
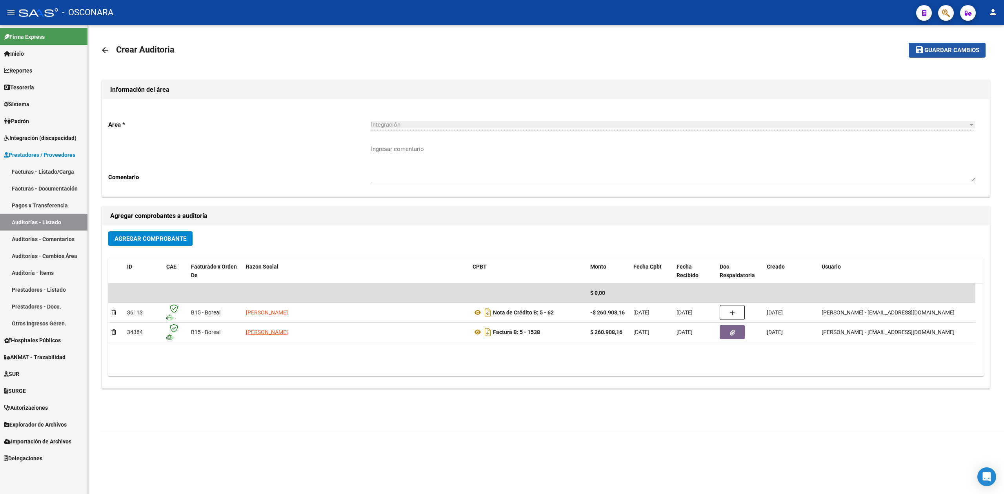
click at [977, 52] on span "Guardar cambios" at bounding box center [951, 50] width 55 height 7
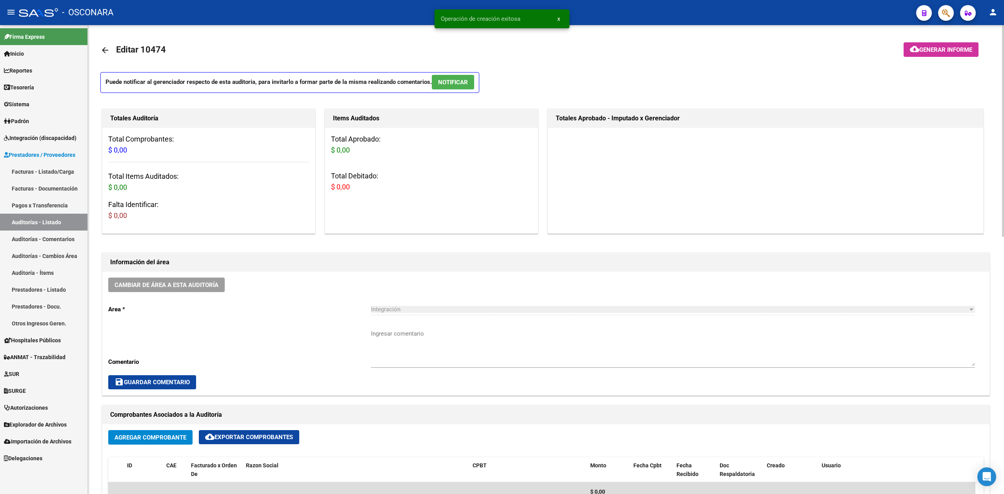
click at [397, 346] on textarea "Ingresar comentario" at bounding box center [673, 347] width 604 height 37
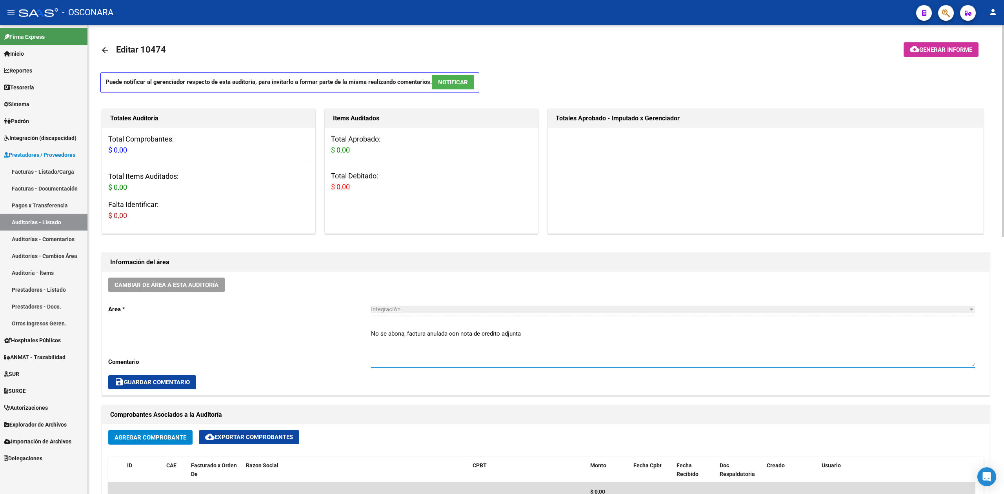
type textarea "No se abona, factura anulada con nota de credito adjunta"
click at [146, 385] on span "save Guardar Comentario" at bounding box center [152, 382] width 75 height 7
click at [309, 349] on div "Cambiar de área a esta auditoría Area * Integración Seleccionar area Comentario…" at bounding box center [545, 334] width 887 height 124
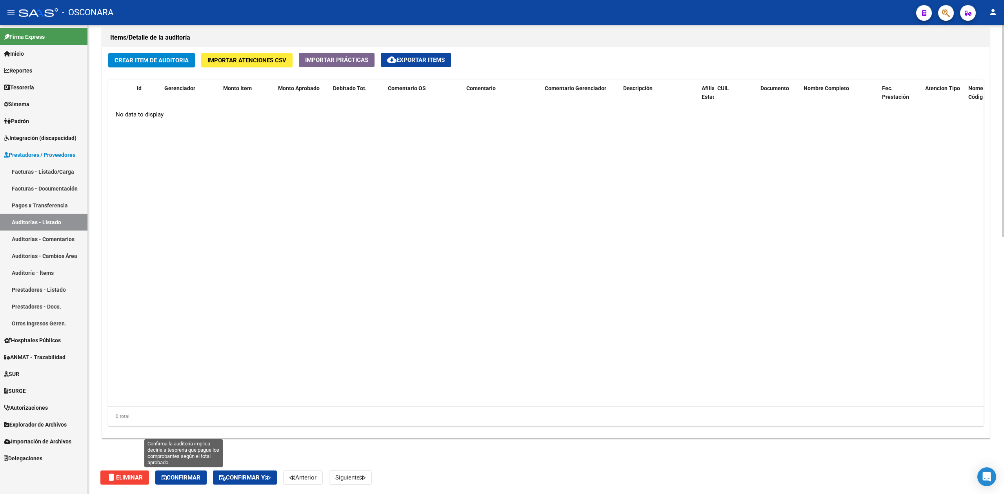
drag, startPoint x: 187, startPoint y: 474, endPoint x: 187, endPoint y: 469, distance: 4.3
click at [187, 474] on span "Confirmar" at bounding box center [181, 477] width 39 height 7
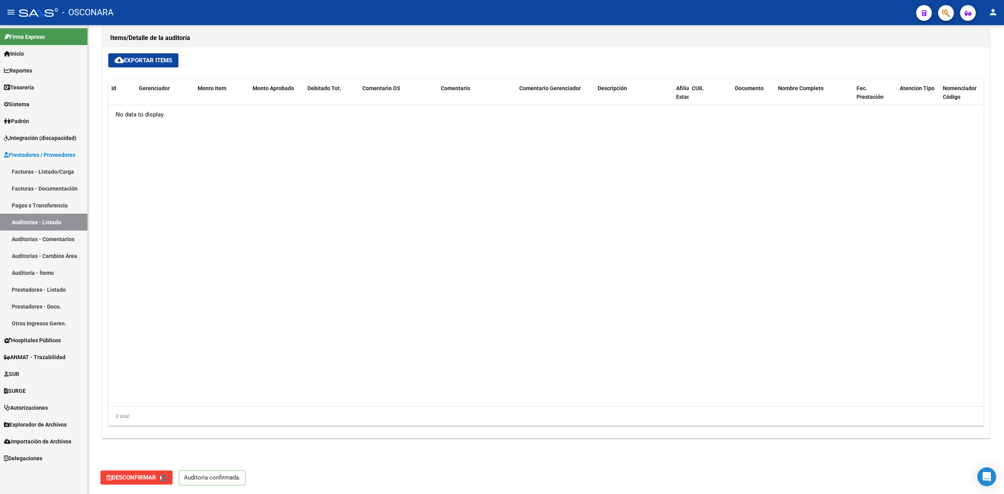
type input "202510"
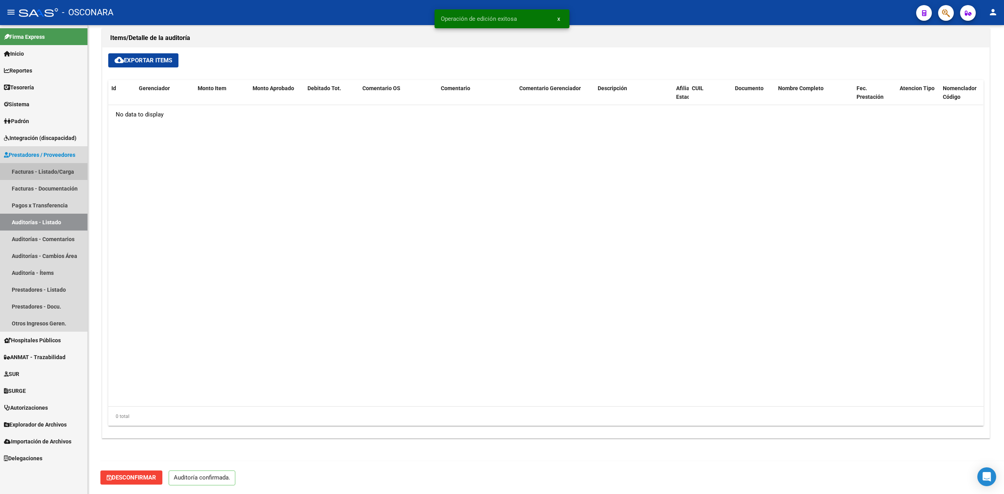
drag, startPoint x: 47, startPoint y: 171, endPoint x: 73, endPoint y: 173, distance: 25.2
click at [47, 171] on link "Facturas - Listado/Carga" at bounding box center [43, 171] width 87 height 17
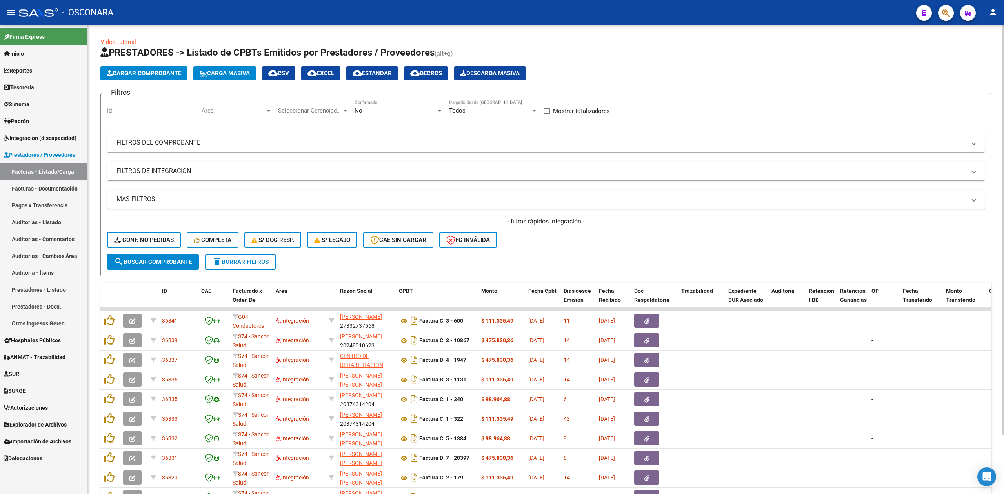
click at [549, 244] on div "- filtros rápidos Integración - Conf. no pedidas Completa S/ Doc Resp. S/ legaj…" at bounding box center [546, 235] width 878 height 37
click at [158, 111] on input "Id" at bounding box center [151, 110] width 89 height 7
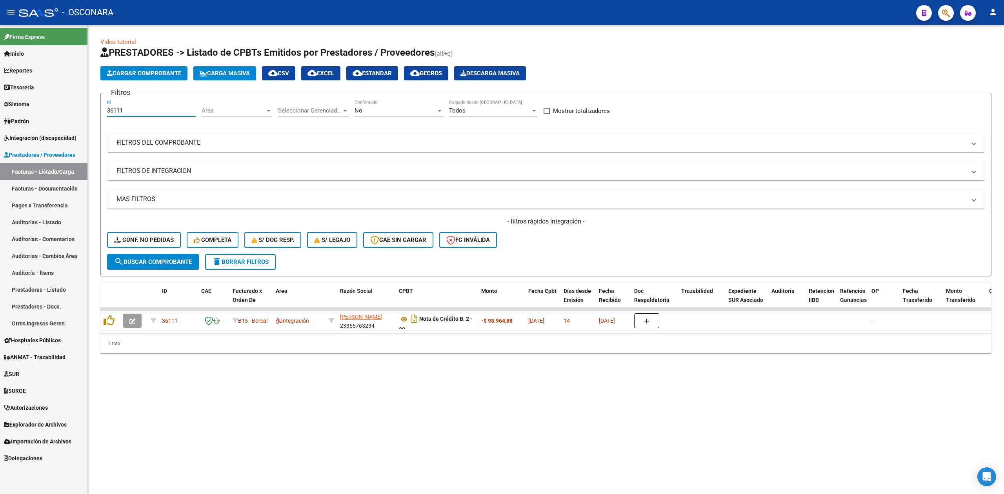
type input "36111"
click at [397, 107] on div "No" at bounding box center [396, 110] width 82 height 7
click at [387, 80] on span "Todos" at bounding box center [399, 76] width 89 height 18
drag, startPoint x: 129, startPoint y: 113, endPoint x: 86, endPoint y: 113, distance: 42.4
click at [86, 113] on mat-sidenav-container "Firma Express Inicio Calendario SSS Instructivos Contacto OS Reportes Ingresos …" at bounding box center [502, 259] width 1004 height 469
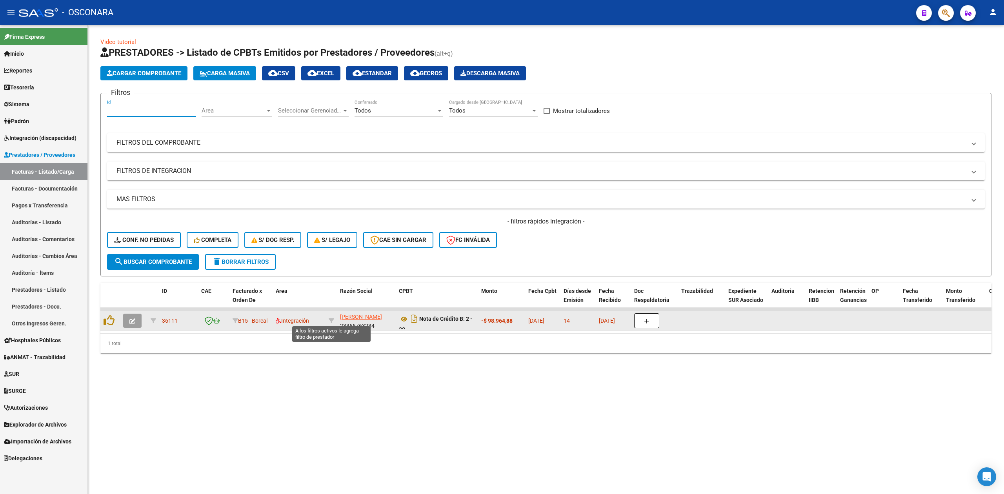
click at [329, 319] on icon at bounding box center [331, 320] width 5 height 5
type input "23355763234"
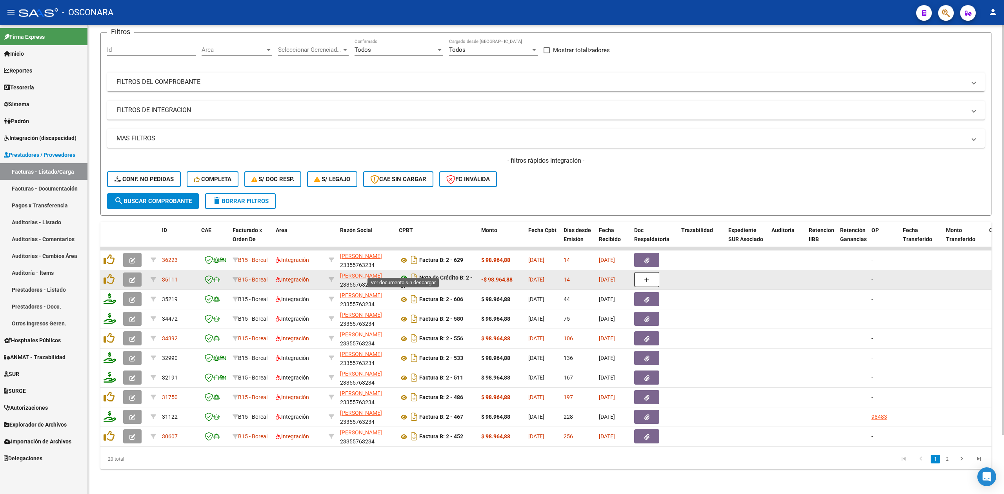
click at [403, 273] on icon at bounding box center [404, 277] width 10 height 9
click at [402, 273] on icon at bounding box center [404, 277] width 10 height 9
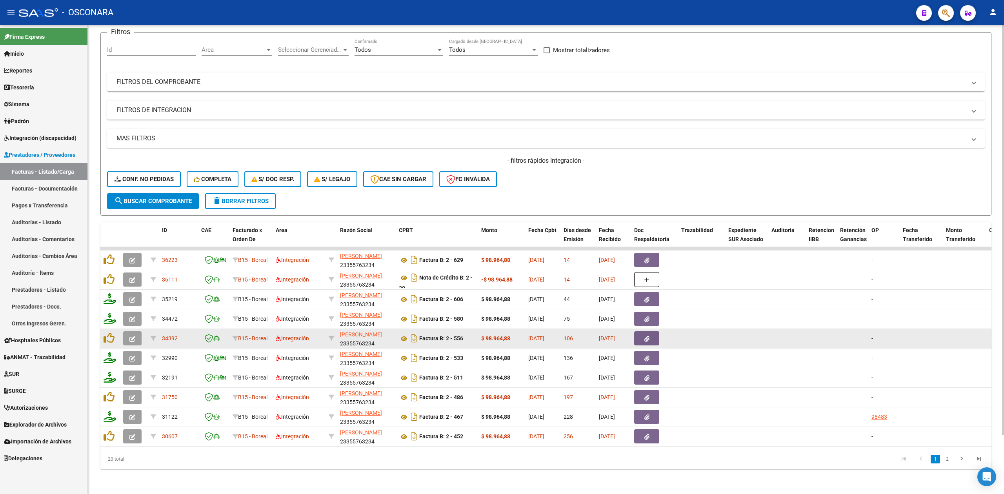
click at [134, 336] on icon "button" at bounding box center [132, 339] width 6 height 6
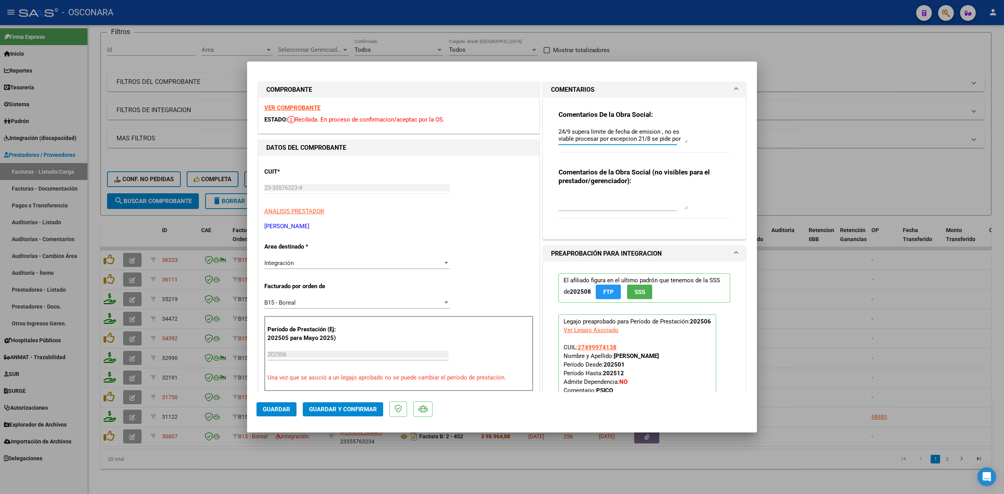
click at [558, 131] on textarea "24/9 supera limite de fecha de emision , no es viable procesar por excepcion 21…" at bounding box center [622, 135] width 129 height 16
type textarea "anulada con id 36111 24/9 supera limite de fecha de emision , no es viable proc…"
click at [286, 404] on button "Guardar" at bounding box center [276, 409] width 40 height 14
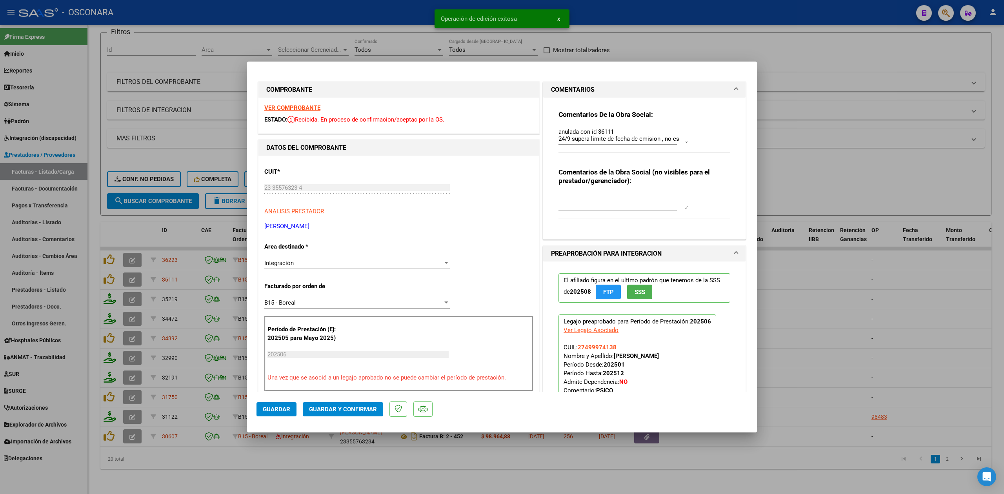
click at [129, 271] on div at bounding box center [502, 247] width 1004 height 494
type input "$ 0,00"
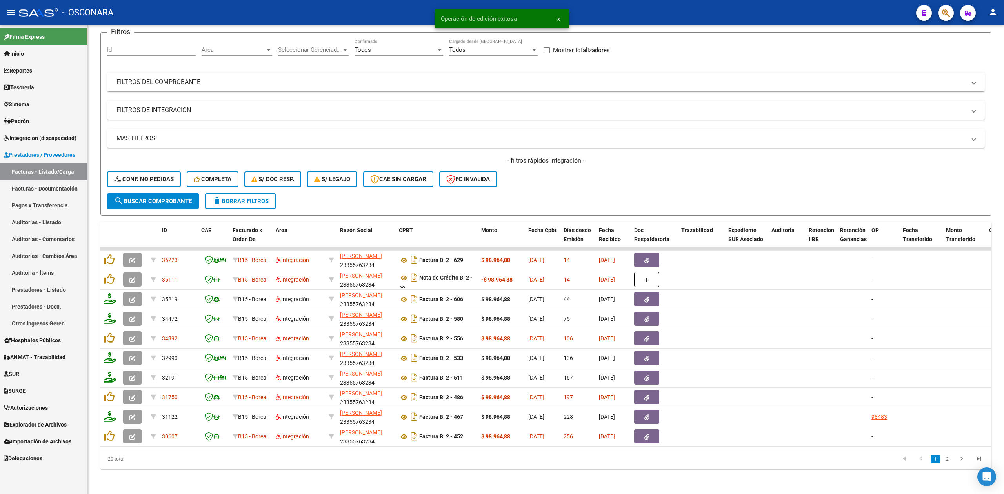
click at [129, 273] on button "button" at bounding box center [132, 280] width 18 height 14
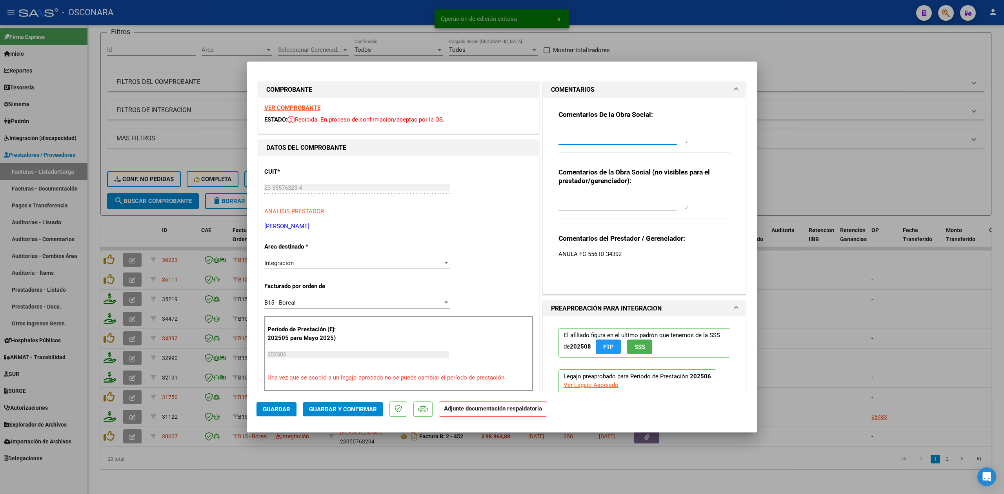
click at [614, 134] on textarea at bounding box center [622, 135] width 129 height 16
type textarea "anula id 34392"
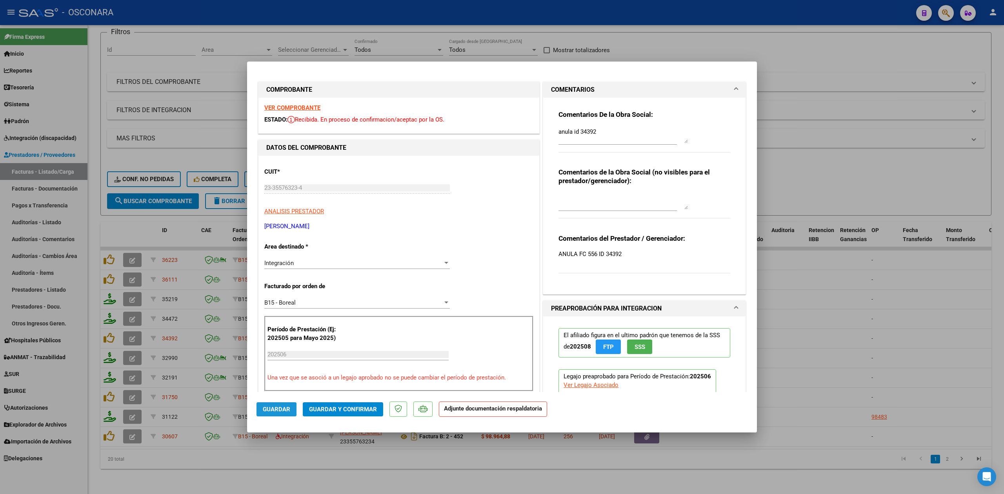
click at [267, 412] on span "Guardar" at bounding box center [276, 409] width 27 height 7
click at [281, 480] on div at bounding box center [502, 247] width 1004 height 494
type input "$ 0,00"
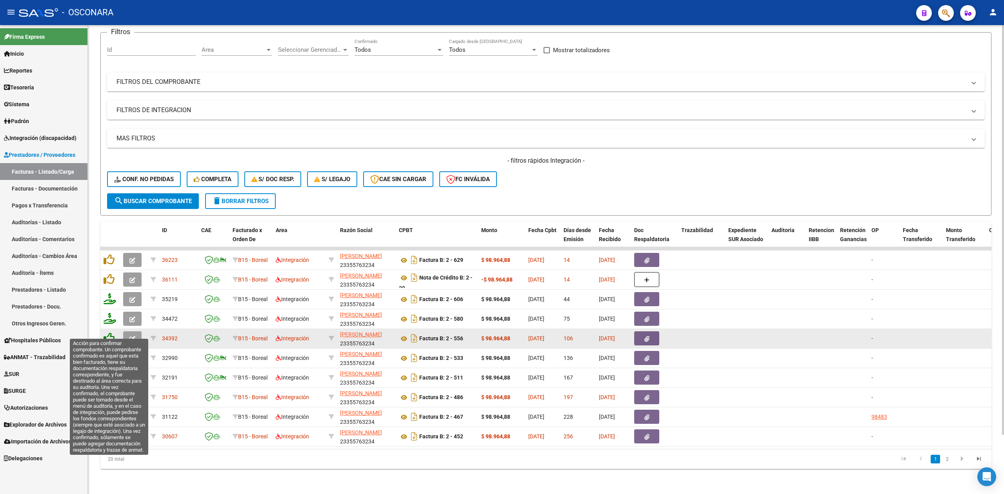
click at [109, 333] on icon at bounding box center [109, 338] width 11 height 11
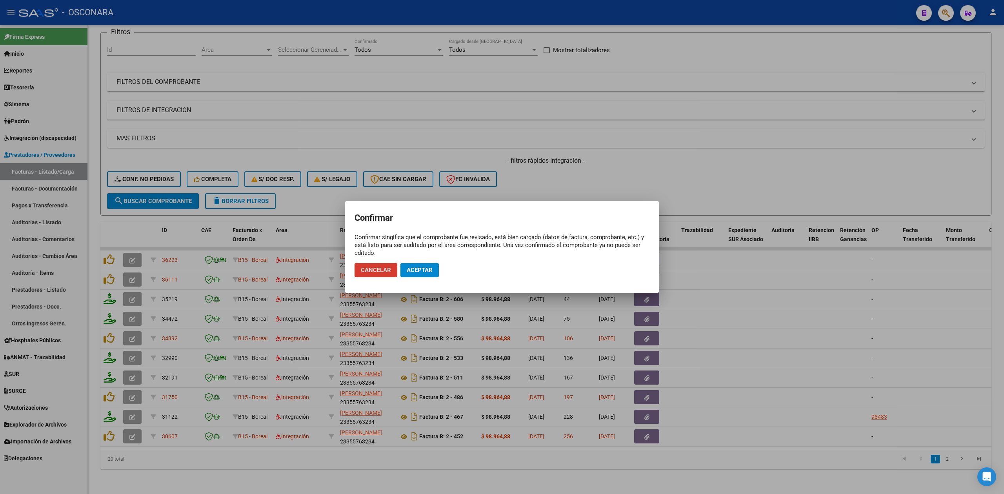
click at [410, 268] on span "Aceptar" at bounding box center [420, 270] width 26 height 7
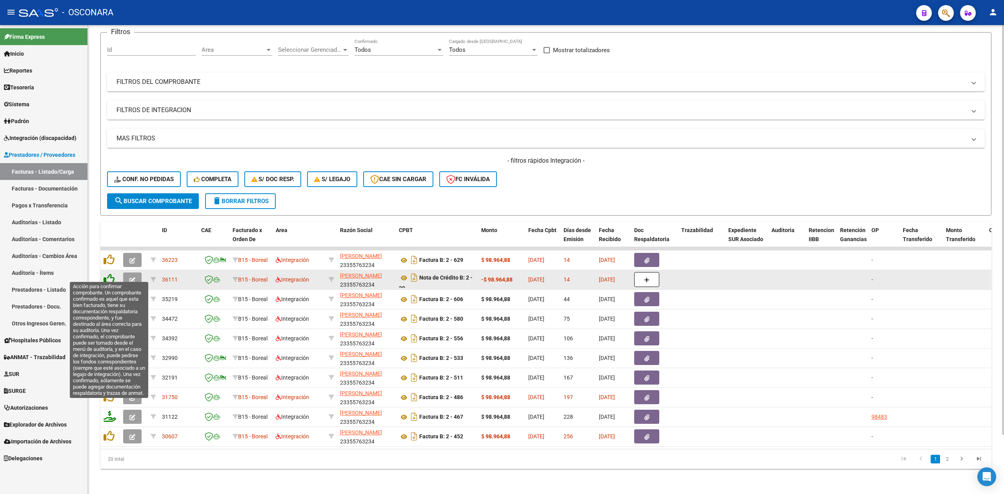
click at [107, 274] on icon at bounding box center [109, 279] width 11 height 11
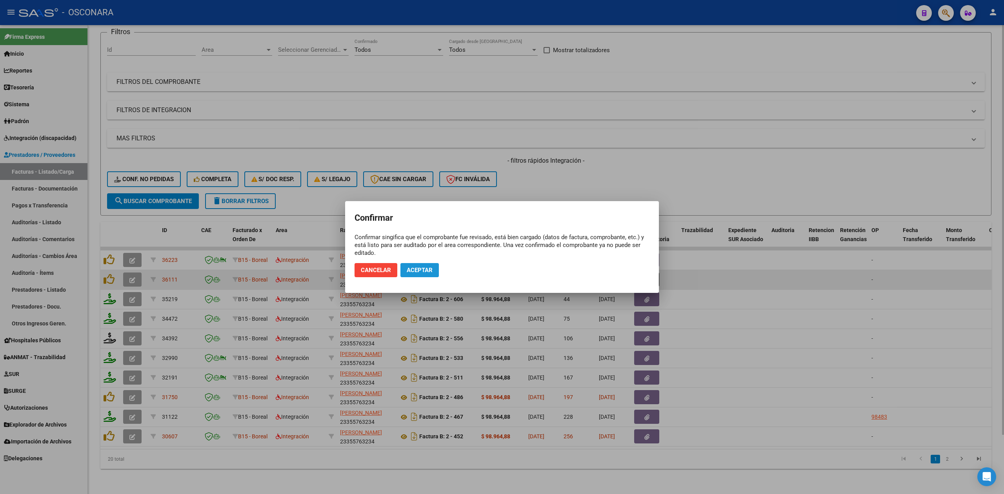
drag, startPoint x: 417, startPoint y: 272, endPoint x: 166, endPoint y: 271, distance: 251.0
click at [417, 271] on span "Aceptar" at bounding box center [420, 270] width 26 height 7
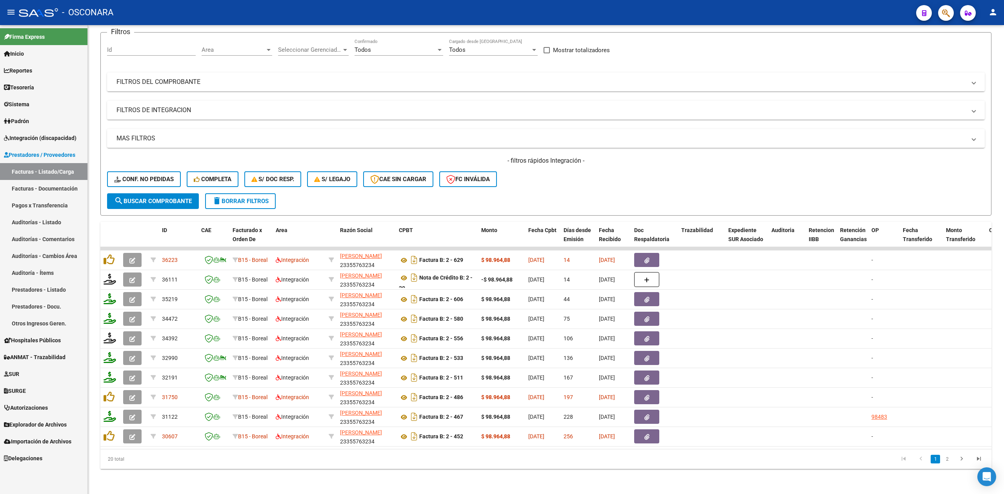
click at [38, 219] on link "Auditorías - Listado" at bounding box center [43, 222] width 87 height 17
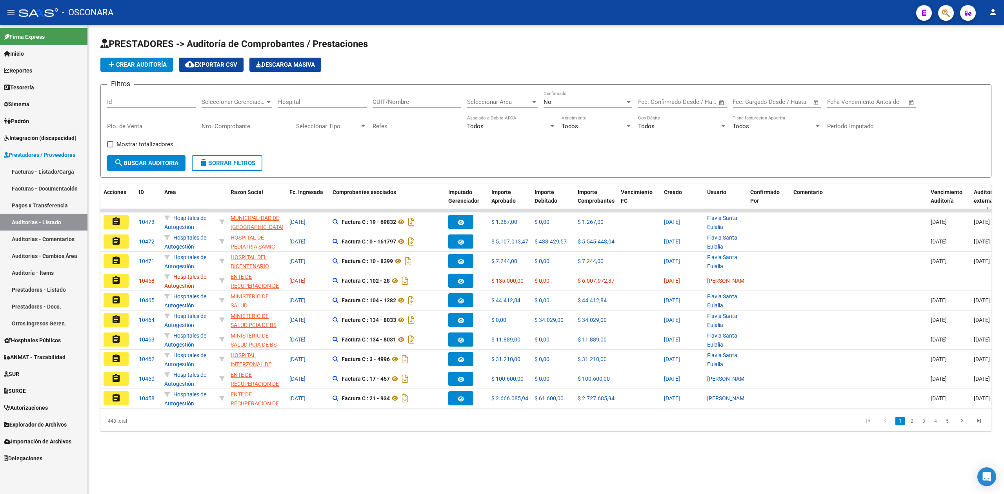
click at [164, 61] on span "add Crear Auditoría" at bounding box center [137, 64] width 60 height 7
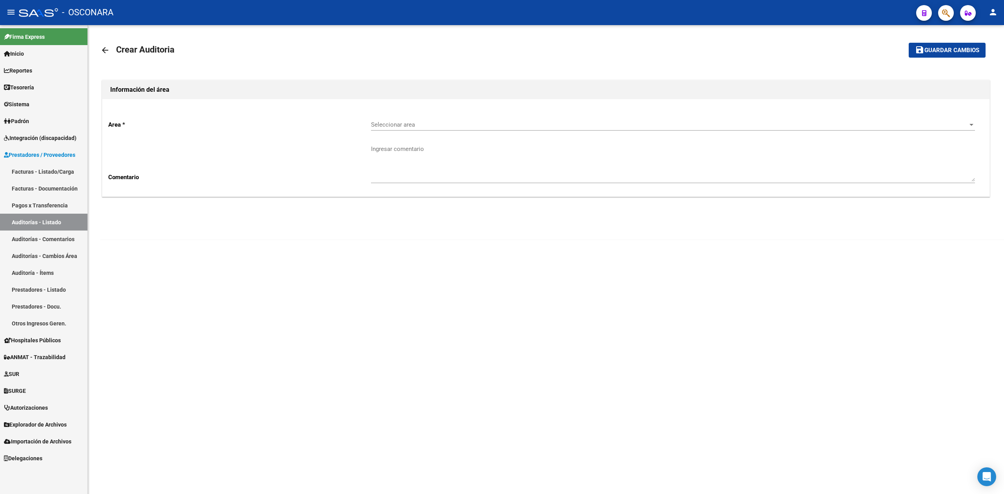
click at [374, 120] on div "Seleccionar area Seleccionar area" at bounding box center [673, 122] width 604 height 17
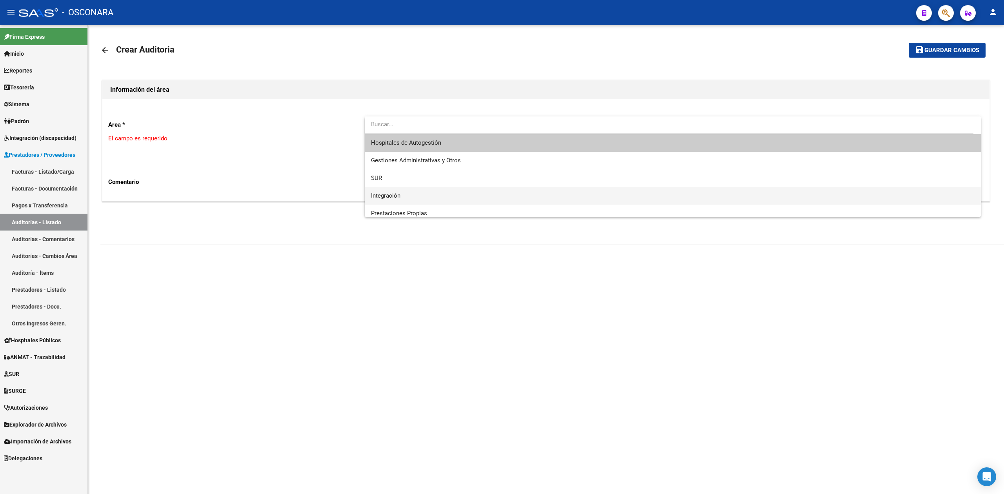
click at [393, 193] on span "Integración" at bounding box center [385, 195] width 29 height 7
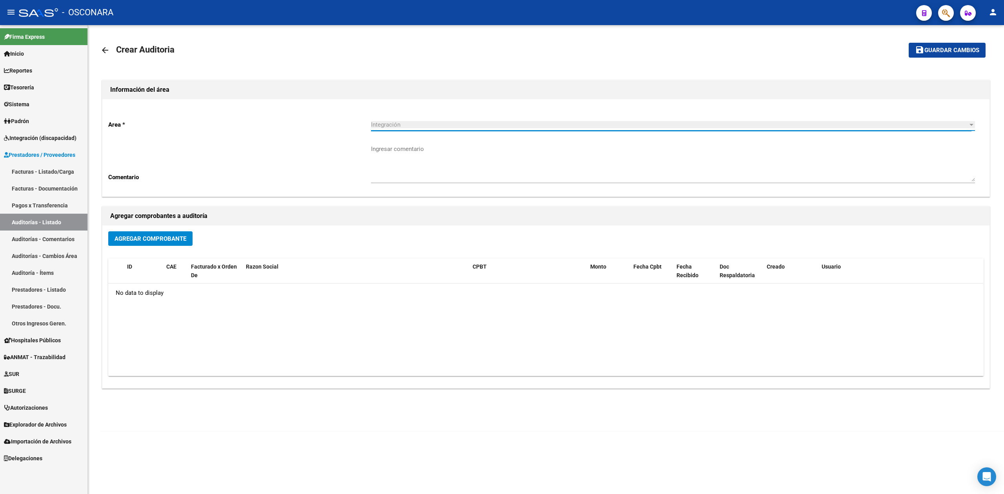
click at [184, 237] on span "Agregar Comprobante" at bounding box center [151, 238] width 72 height 7
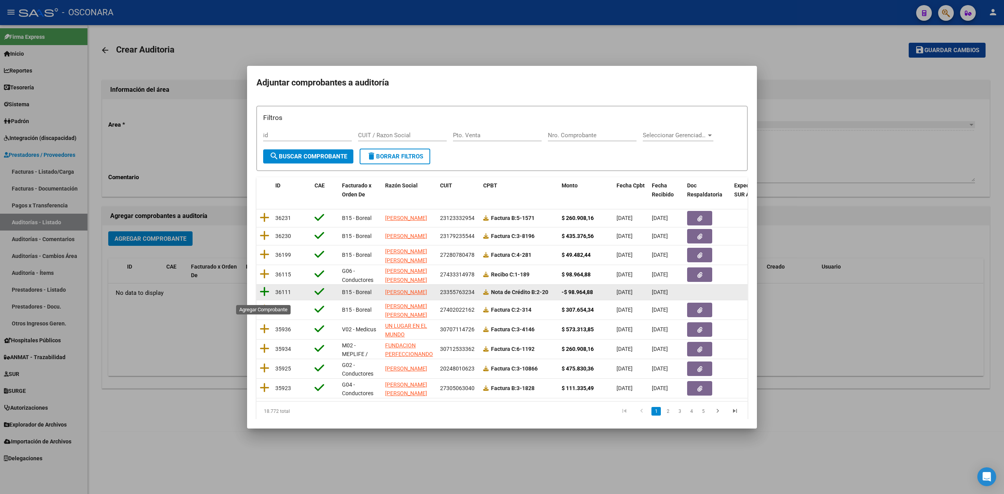
click at [264, 296] on icon at bounding box center [265, 291] width 10 height 11
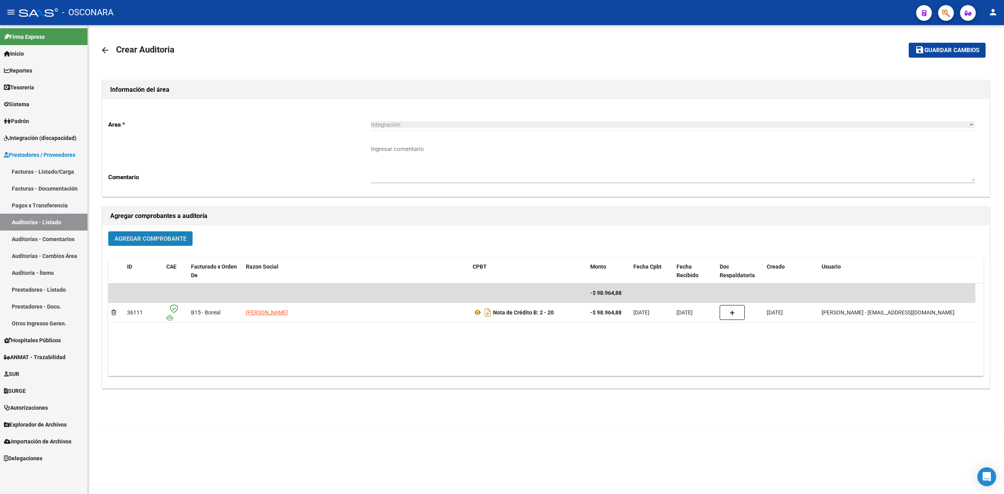
click at [176, 237] on span "Agregar Comprobante" at bounding box center [151, 238] width 72 height 7
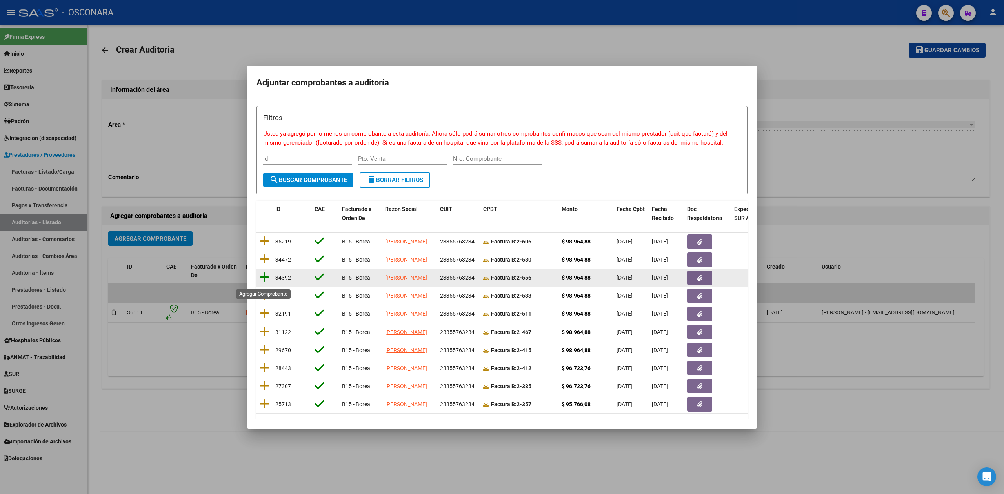
click at [260, 281] on icon at bounding box center [265, 277] width 10 height 11
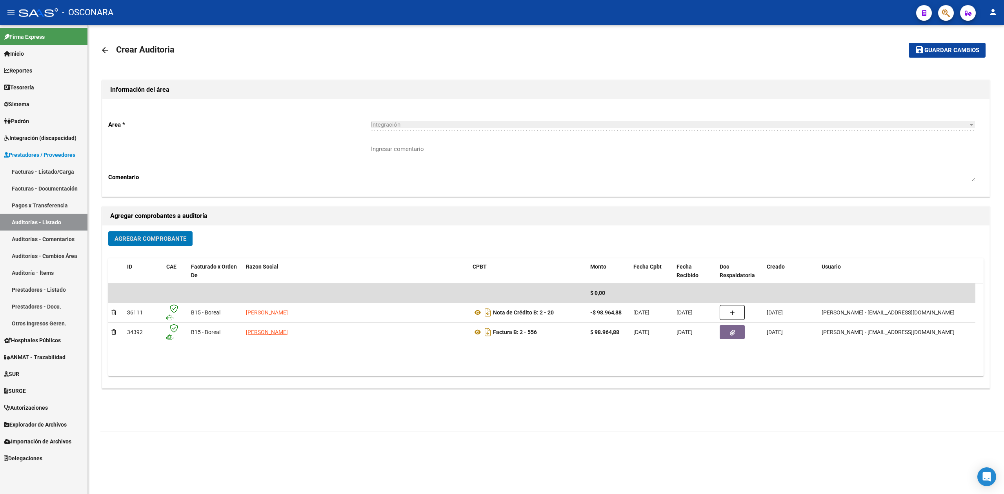
click at [920, 53] on mat-icon "save" at bounding box center [919, 49] width 9 height 9
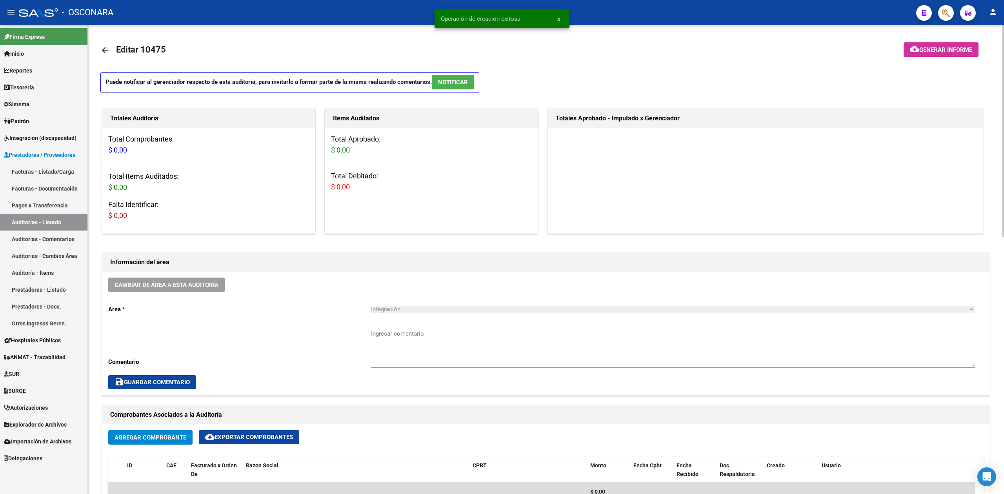
click at [408, 346] on textarea "Ingresar comentario" at bounding box center [673, 347] width 604 height 37
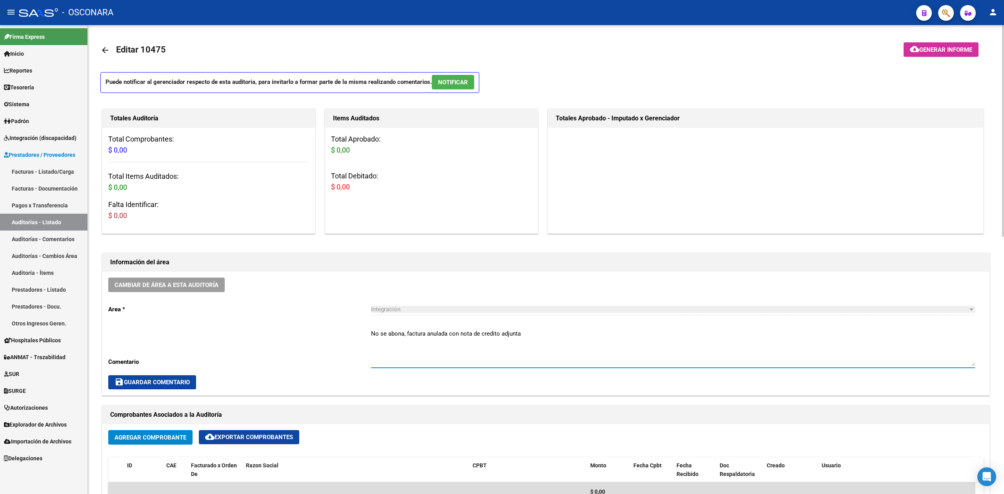
type textarea "No se abona, factura anulada con nota de credito adjunta"
click at [167, 385] on span "save Guardar Comentario" at bounding box center [152, 382] width 75 height 7
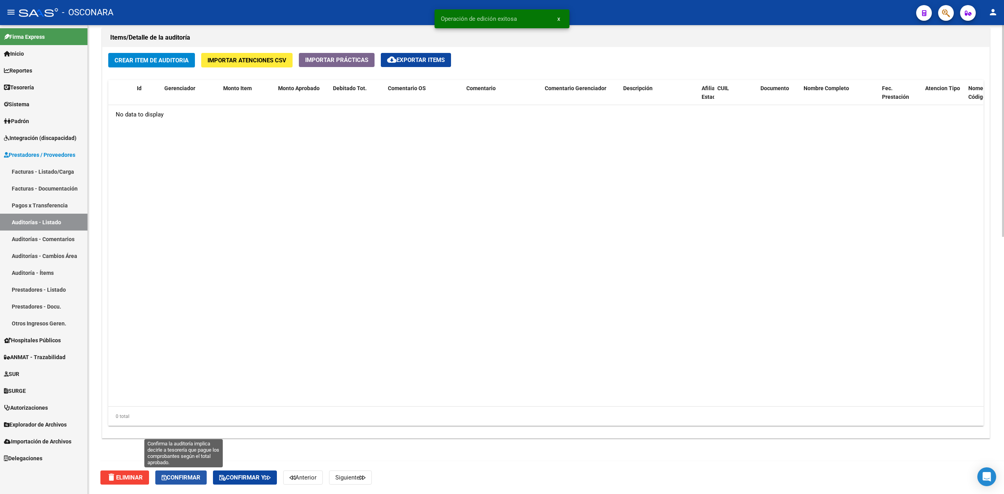
click at [200, 477] on span "Confirmar" at bounding box center [181, 477] width 39 height 7
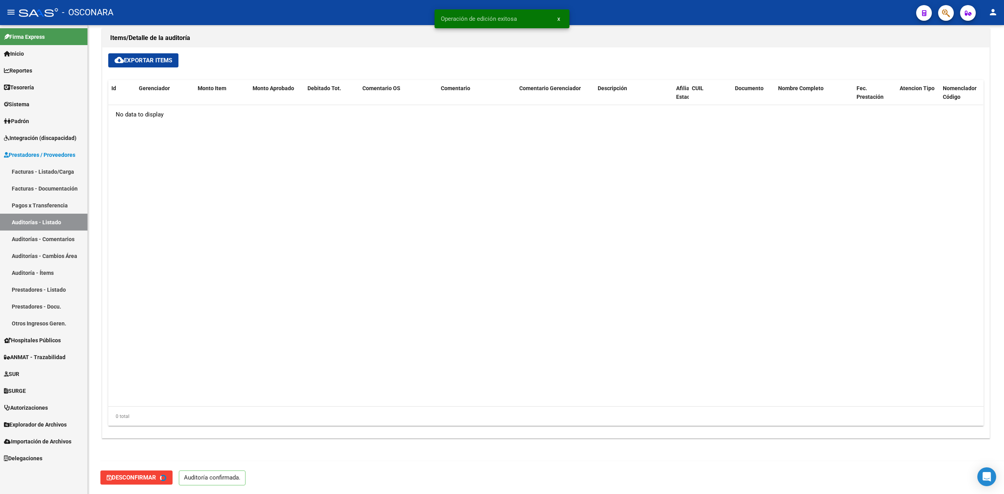
type input "202510"
click at [55, 169] on link "Facturas - Listado/Carga" at bounding box center [43, 171] width 87 height 17
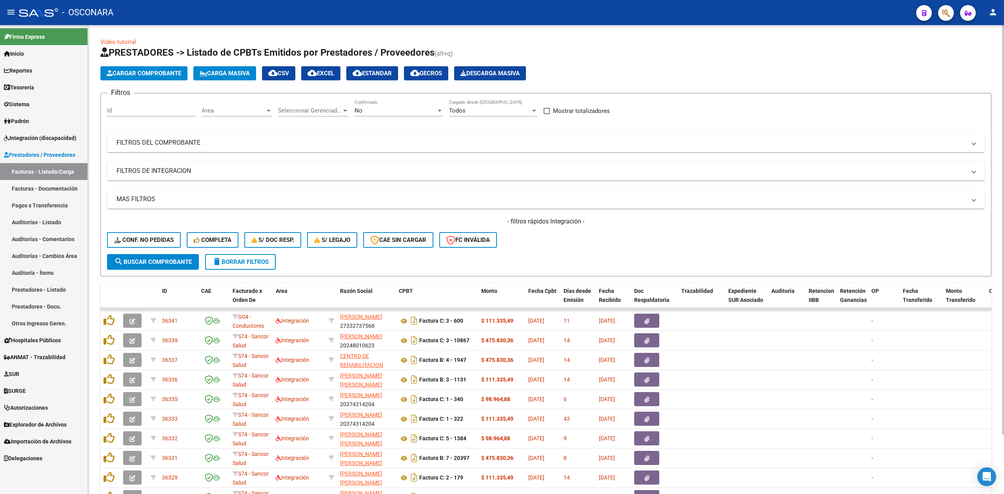
click at [341, 260] on form "Filtros Id Area Area Seleccionar Gerenciador Seleccionar Gerenciador No Confirm…" at bounding box center [545, 185] width 891 height 184
click at [262, 254] on button "delete Borrar Filtros" at bounding box center [240, 262] width 71 height 16
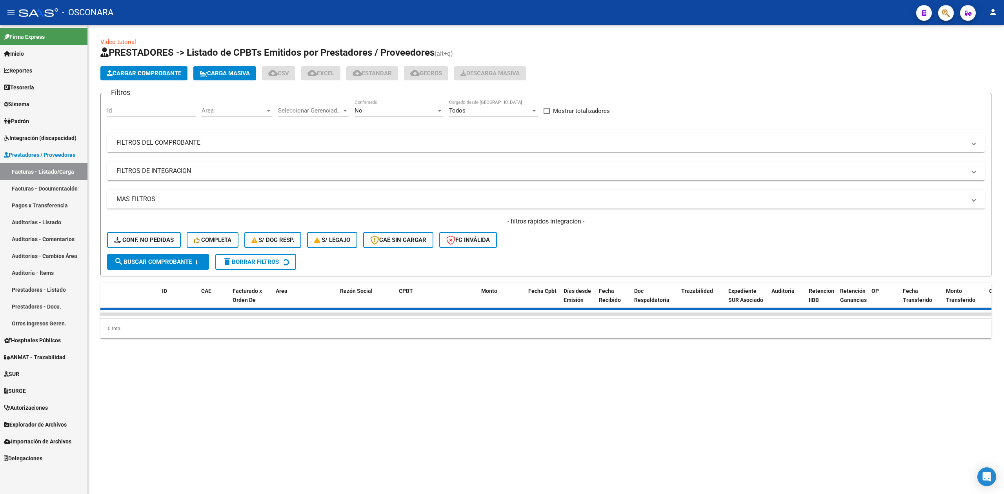
click at [368, 109] on div "No" at bounding box center [396, 110] width 82 height 7
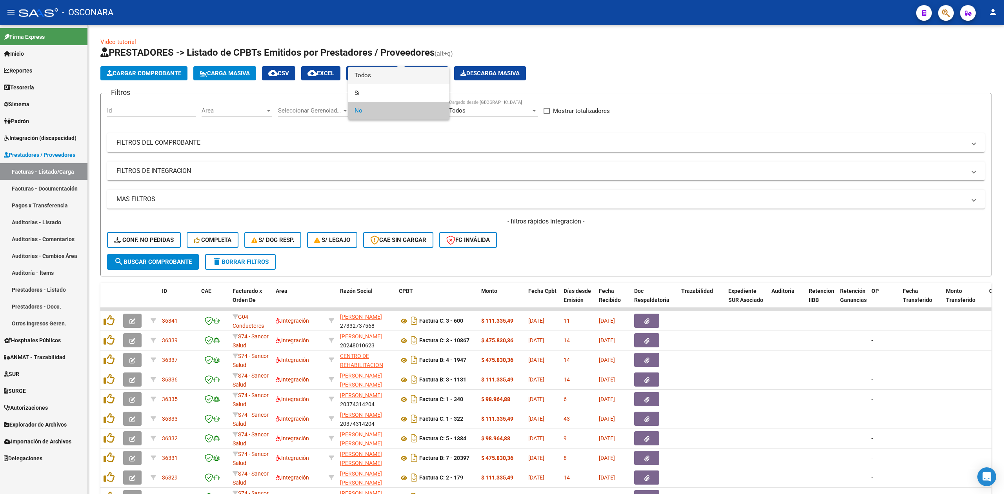
click at [369, 76] on span "Todos" at bounding box center [399, 76] width 89 height 18
click at [240, 171] on mat-panel-title "FILTROS DE INTEGRACION" at bounding box center [540, 171] width 849 height 9
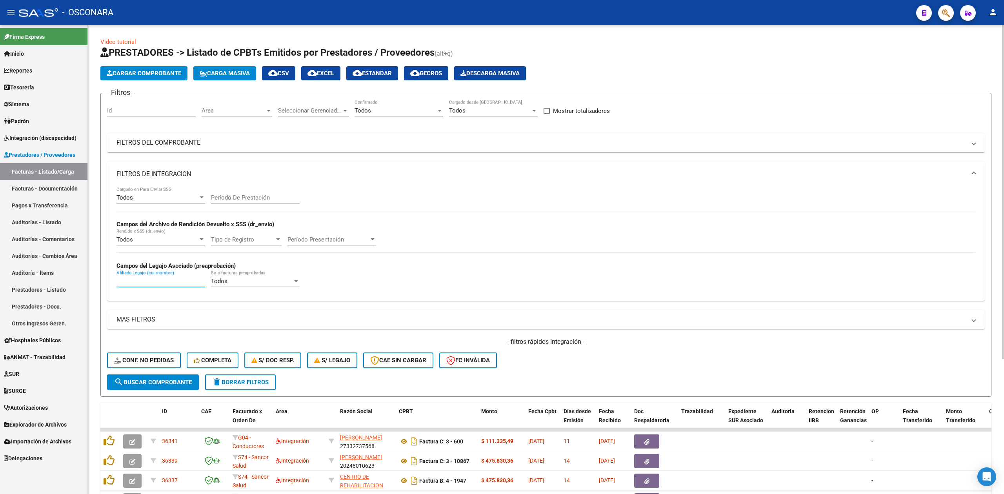
click at [174, 282] on input "Afiliado Legajo (cuil/nombre)" at bounding box center [160, 281] width 89 height 7
paste input "[PERSON_NAME]"
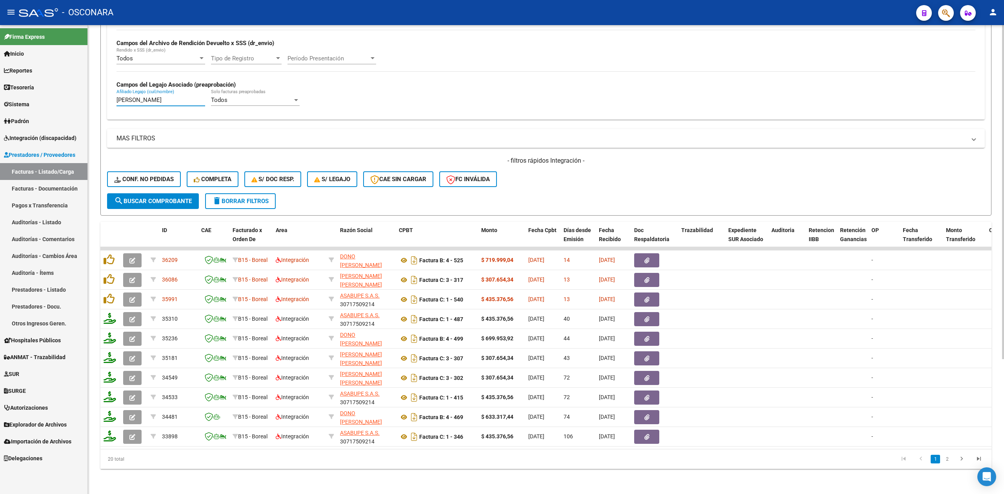
type input "[PERSON_NAME]"
drag, startPoint x: 408, startPoint y: 440, endPoint x: 596, endPoint y: 464, distance: 189.3
click at [596, 464] on div "ID CAE Facturado x Orden De Area Razón Social CPBT Monto Fecha Cpbt Días desde …" at bounding box center [545, 345] width 891 height 247
click at [427, 449] on div "20 total 1 2" at bounding box center [545, 459] width 891 height 20
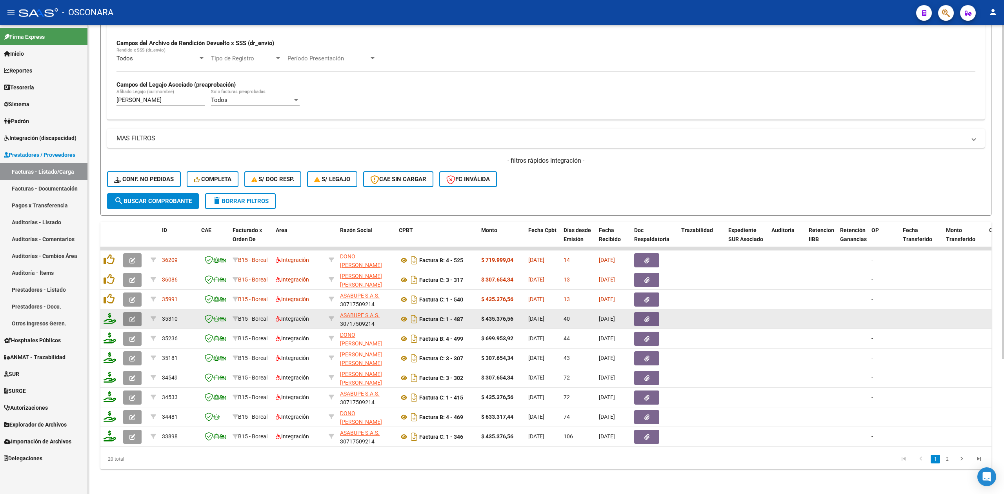
click at [131, 317] on icon "button" at bounding box center [132, 320] width 6 height 6
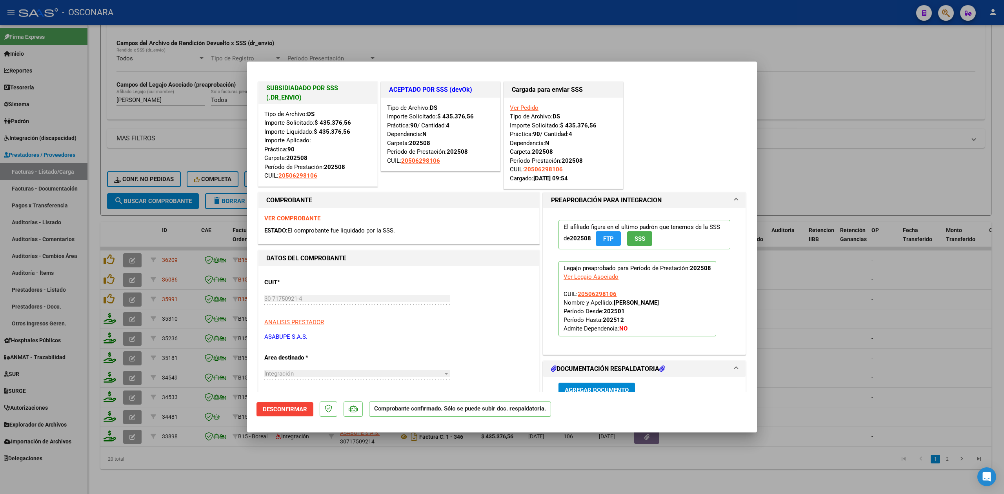
click at [330, 471] on div at bounding box center [502, 247] width 1004 height 494
type input "$ 0,00"
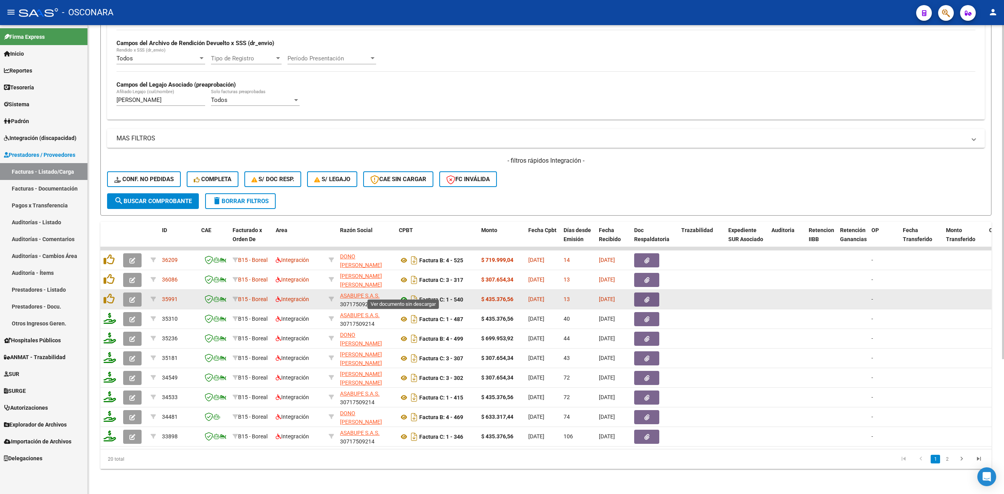
click at [404, 295] on icon at bounding box center [404, 299] width 10 height 9
click at [659, 293] on button "button" at bounding box center [646, 300] width 25 height 14
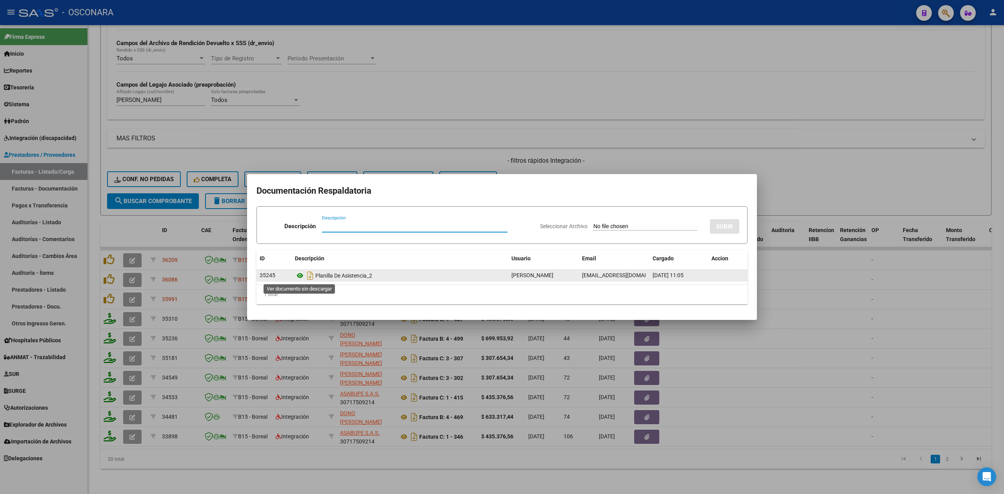
click at [300, 277] on icon at bounding box center [300, 275] width 10 height 9
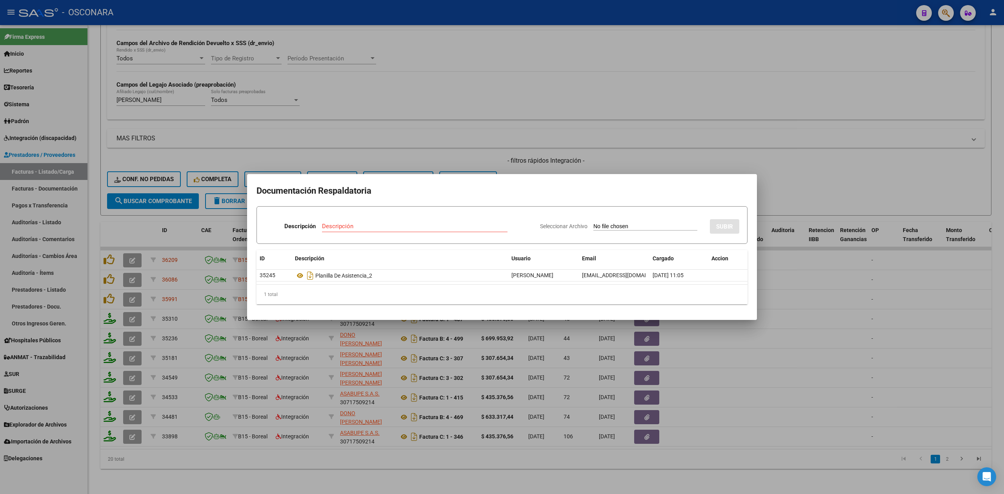
click at [635, 154] on div at bounding box center [502, 247] width 1004 height 494
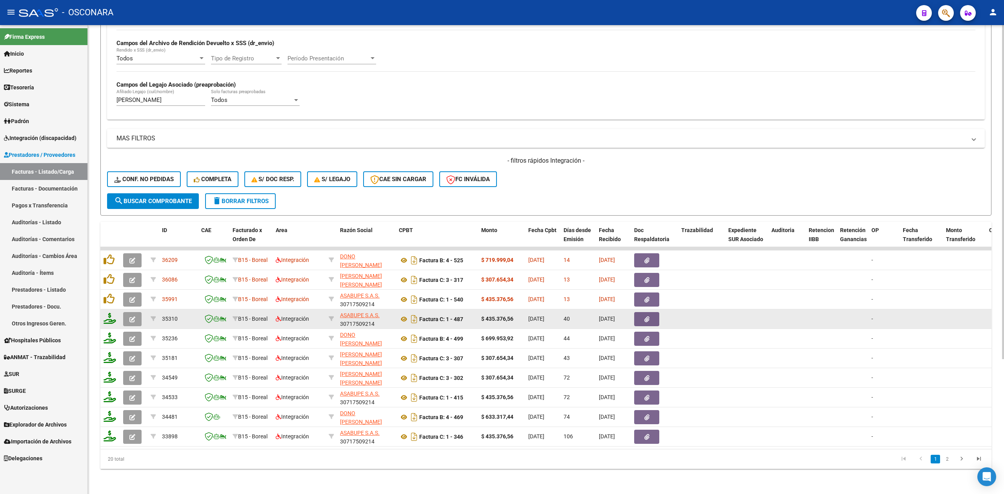
click at [658, 312] on button "button" at bounding box center [646, 319] width 25 height 14
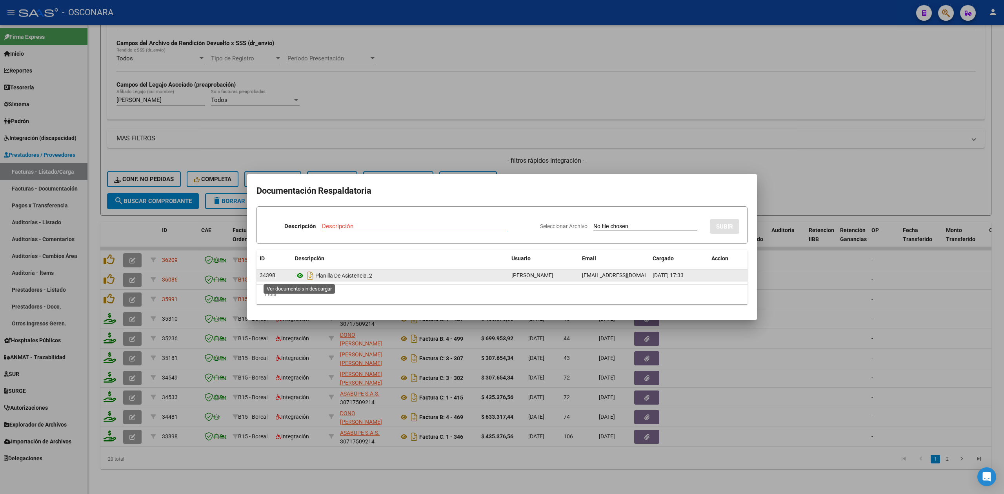
click at [300, 275] on icon at bounding box center [300, 275] width 10 height 9
click at [570, 165] on div at bounding box center [502, 247] width 1004 height 494
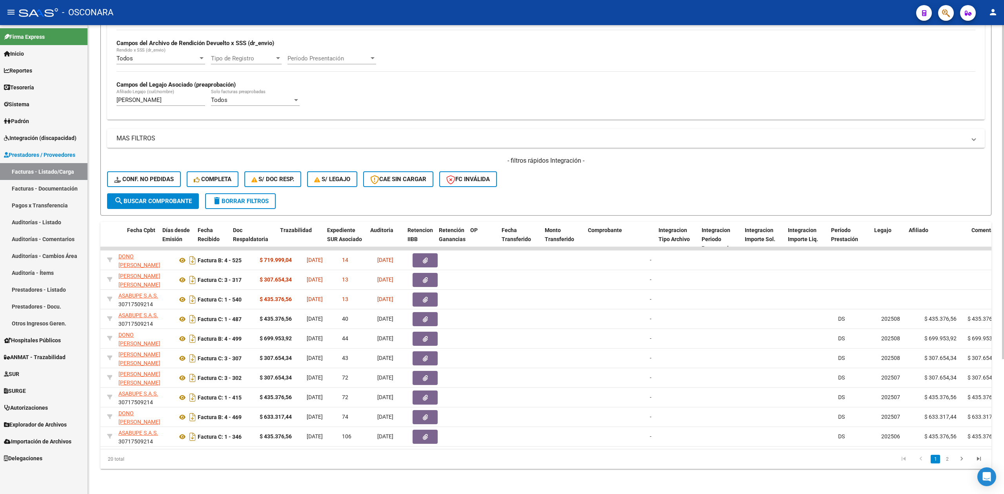
scroll to position [0, 493]
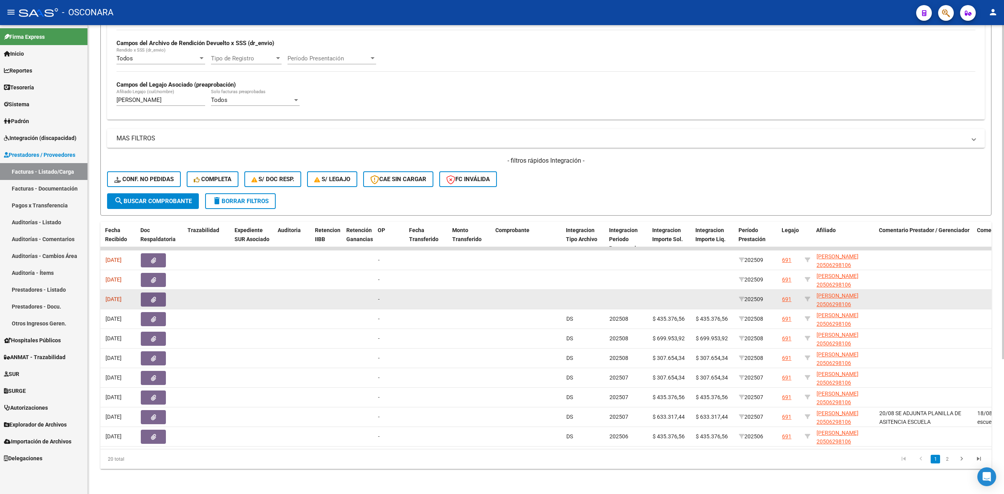
click at [786, 295] on div "691" at bounding box center [786, 299] width 9 height 9
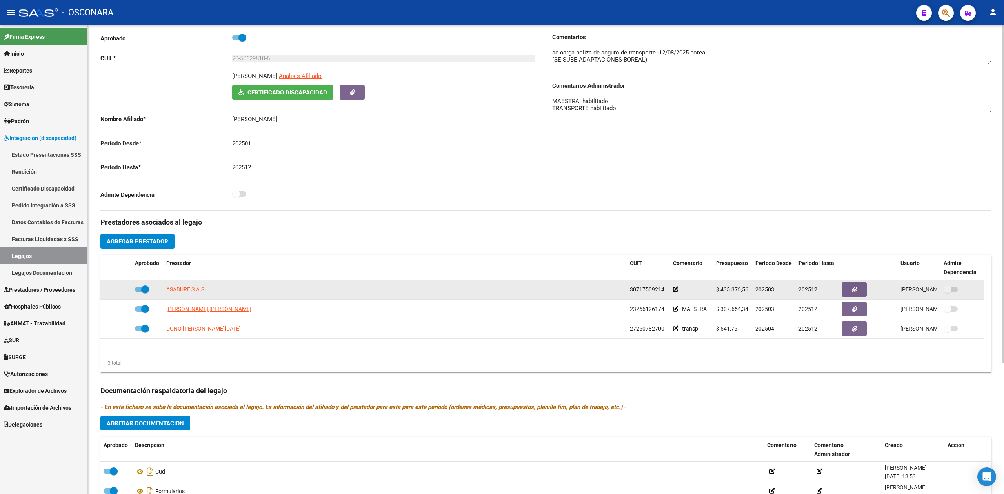
scroll to position [181, 0]
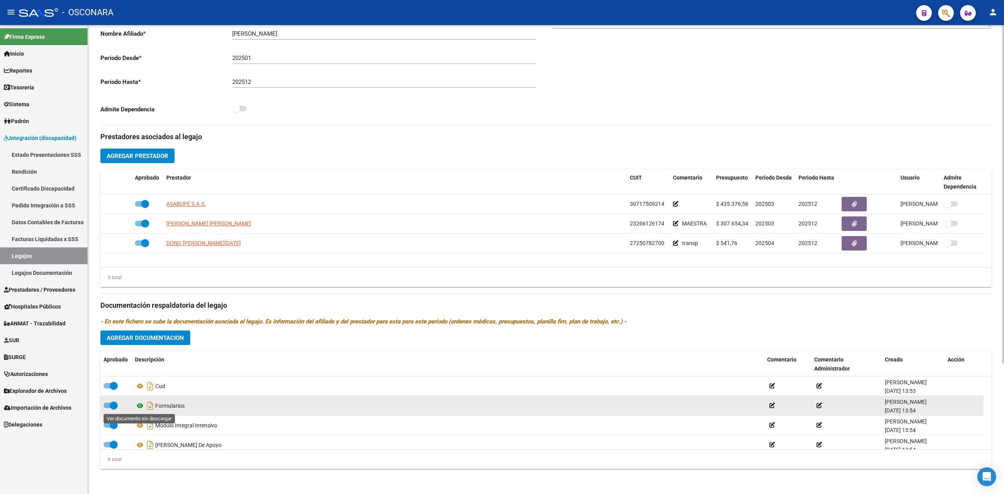
click at [140, 409] on icon at bounding box center [140, 405] width 10 height 9
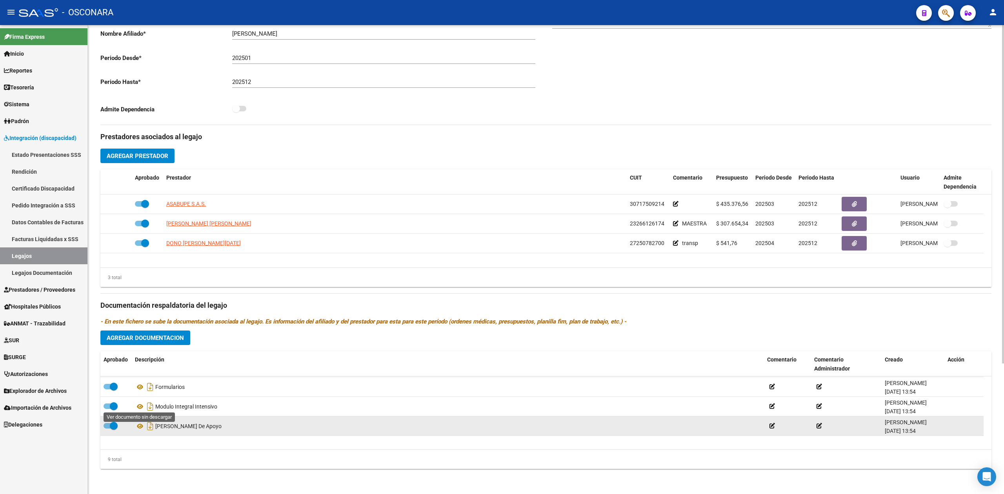
scroll to position [2, 0]
click at [137, 421] on icon at bounding box center [140, 423] width 10 height 9
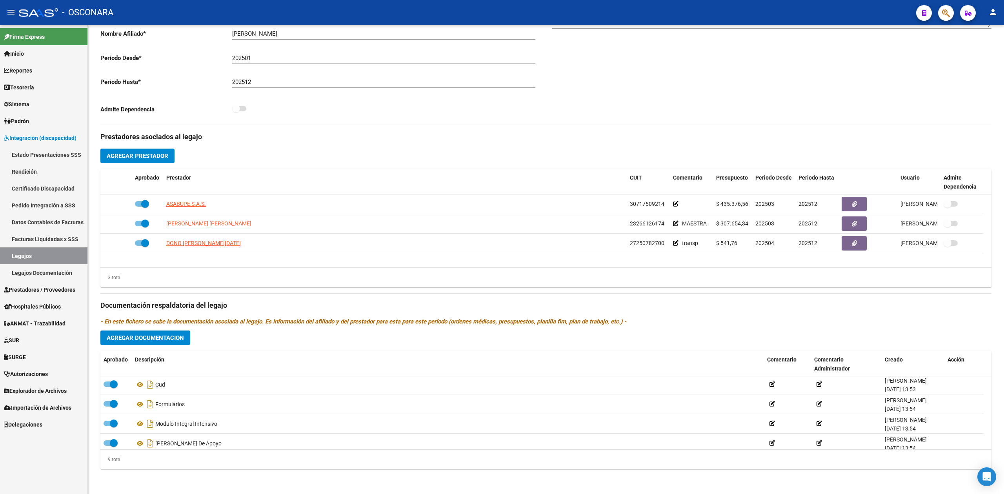
click at [35, 286] on span "Prestadores / Proveedores" at bounding box center [39, 290] width 71 height 9
click at [46, 287] on span "Prestadores / Proveedores" at bounding box center [39, 290] width 71 height 9
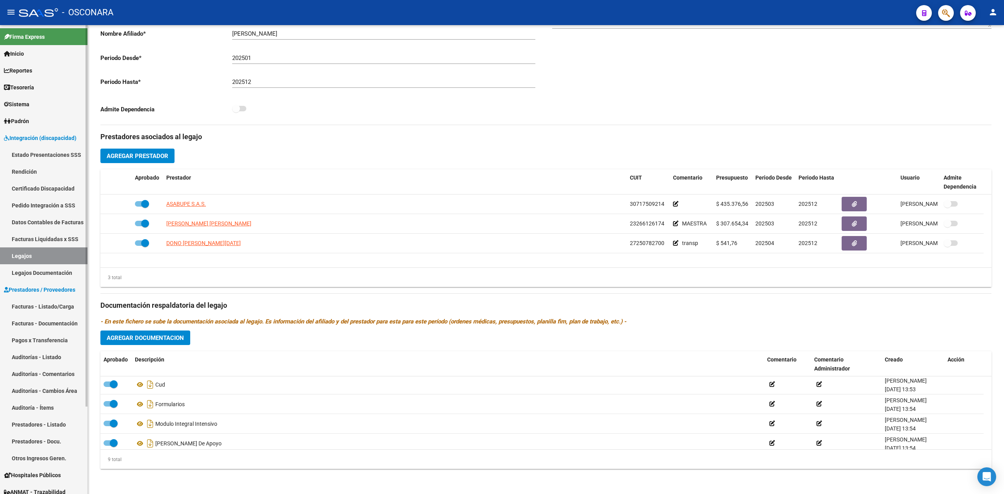
click at [48, 298] on link "Facturas - Listado/Carga" at bounding box center [43, 306] width 87 height 17
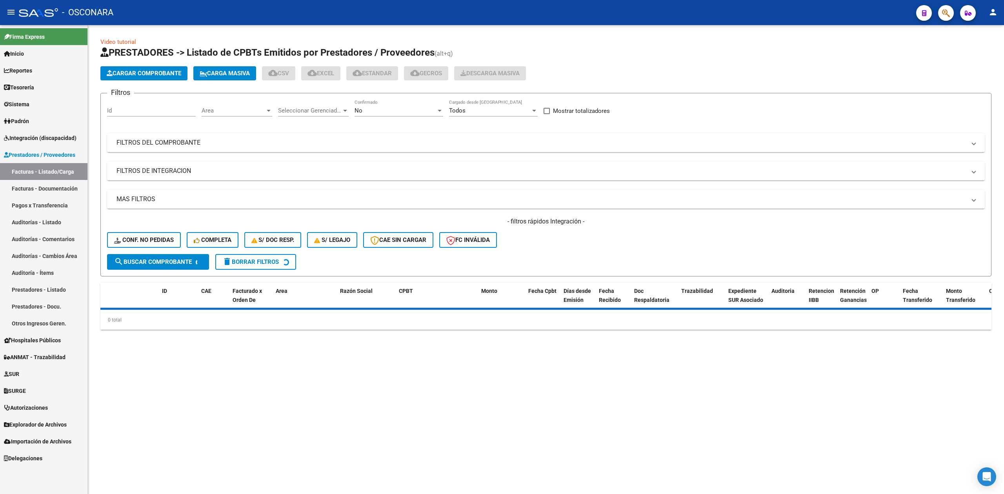
click at [369, 111] on div "No" at bounding box center [396, 110] width 82 height 7
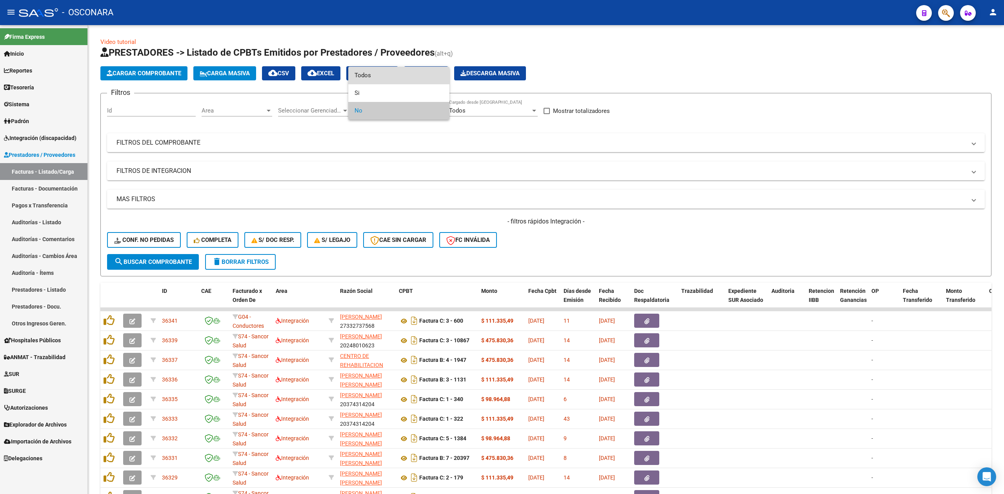
click at [366, 77] on span "Todos" at bounding box center [399, 76] width 89 height 18
click at [311, 200] on mat-panel-title "MAS FILTROS" at bounding box center [540, 199] width 849 height 9
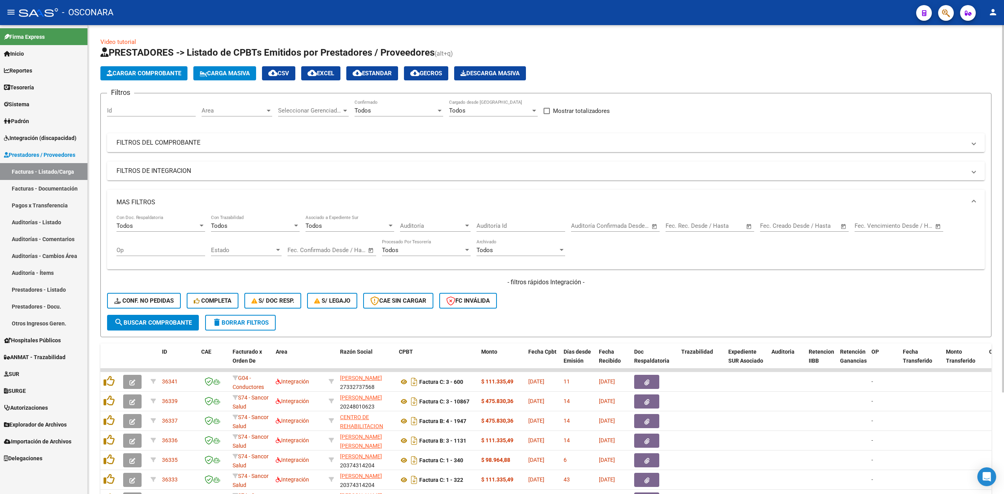
click at [235, 206] on mat-panel-title "MAS FILTROS" at bounding box center [540, 202] width 849 height 9
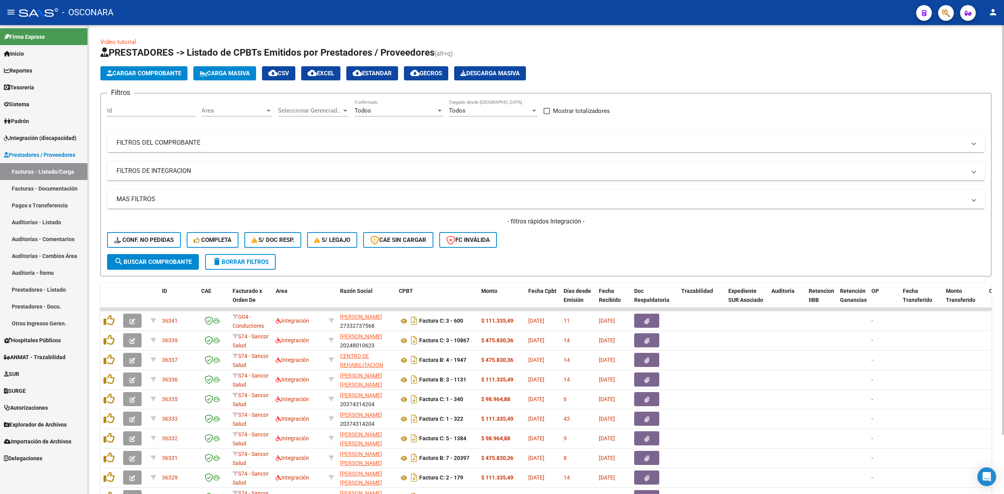
click at [211, 175] on mat-panel-title "FILTROS DE INTEGRACION" at bounding box center [540, 171] width 849 height 9
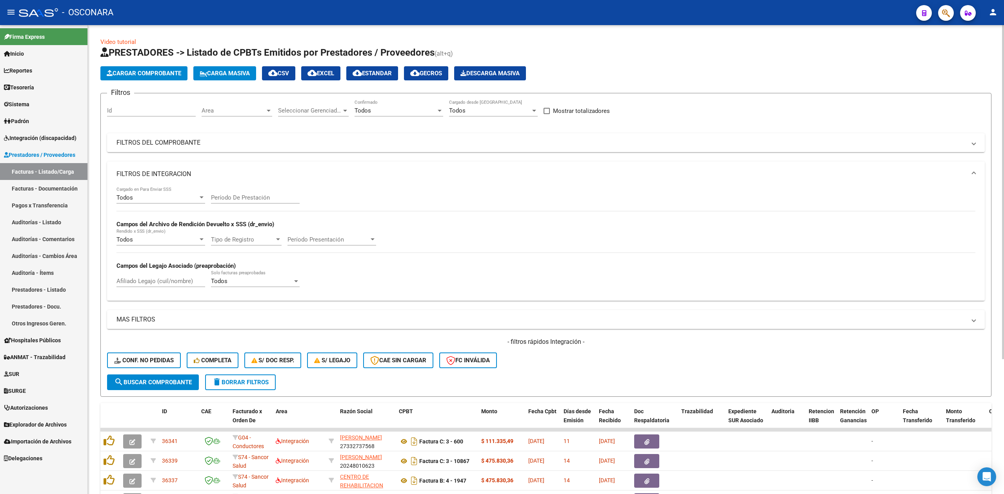
click at [175, 280] on input "Afiliado Legajo (cuil/nombre)" at bounding box center [160, 281] width 89 height 7
paste input "[PERSON_NAME]"
type input "[PERSON_NAME]"
click at [192, 384] on button "search Buscar Comprobante" at bounding box center [153, 383] width 92 height 16
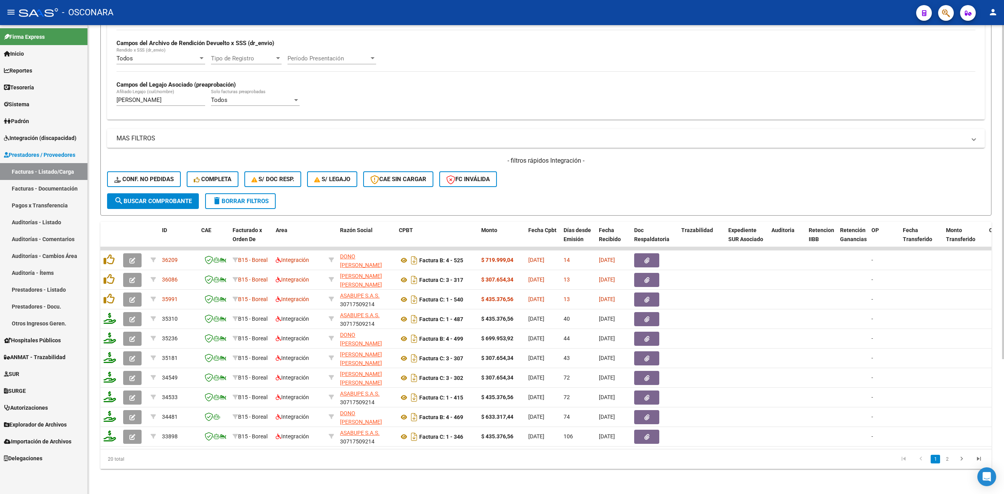
click at [542, 178] on div "- filtros rápidos Integración - Conf. no pedidas Completa S/ Doc Resp. S/ legaj…" at bounding box center [546, 174] width 878 height 37
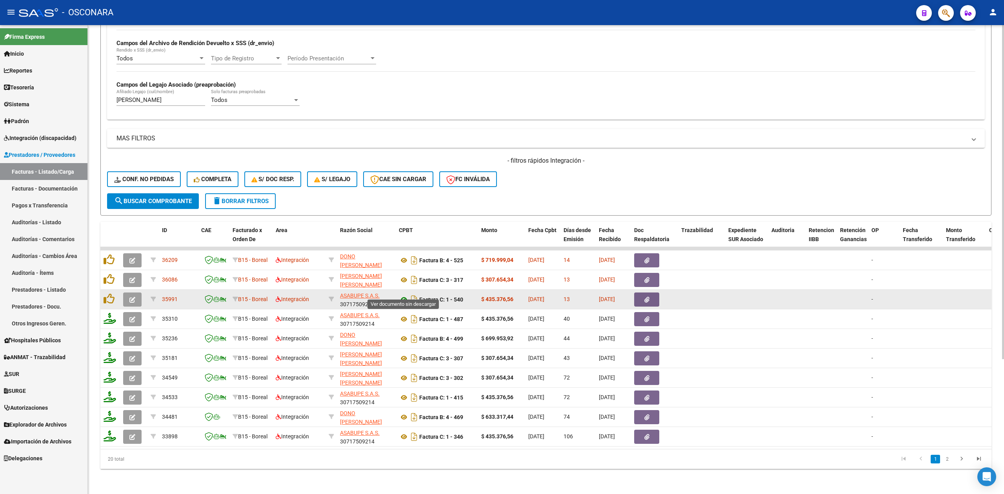
click at [404, 295] on icon at bounding box center [404, 299] width 10 height 9
click at [646, 295] on button "button" at bounding box center [646, 300] width 25 height 14
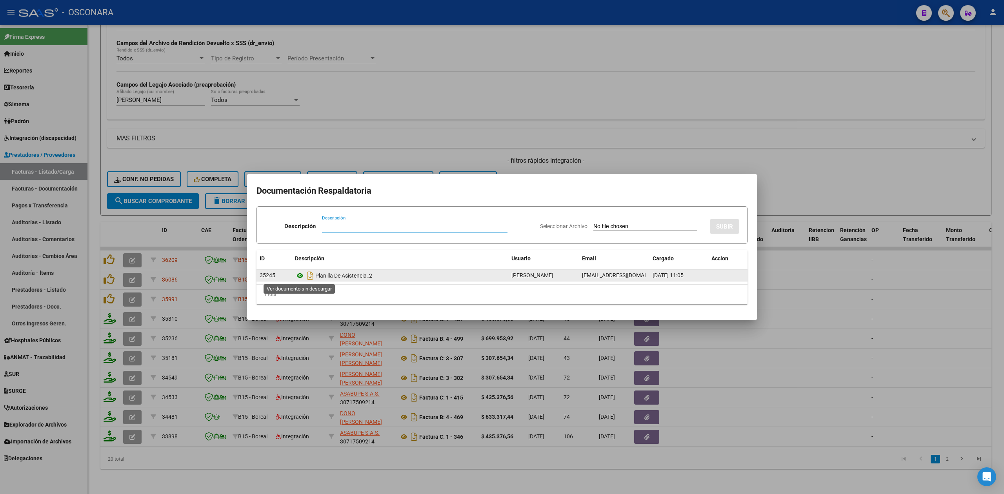
click at [298, 275] on icon at bounding box center [300, 275] width 10 height 9
